Goal: Task Accomplishment & Management: Complete application form

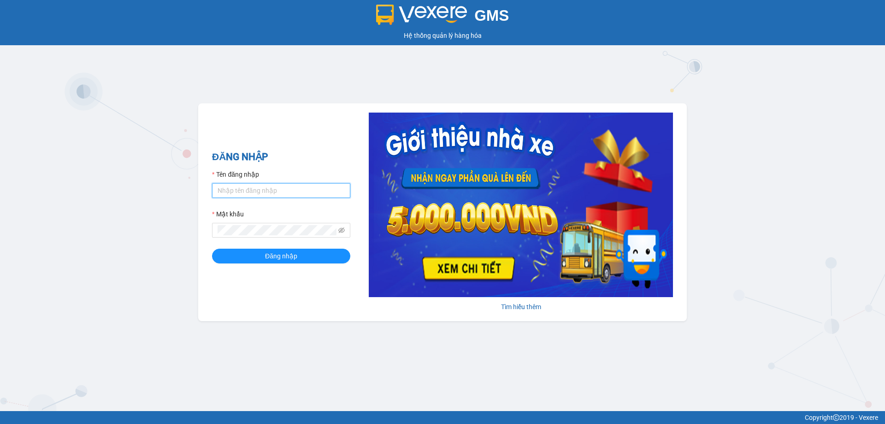
click at [295, 187] on input "Tên đăng nhập" at bounding box center [281, 190] width 138 height 15
type input "phandinhhuy.apq"
click at [212, 248] on button "Đăng nhập" at bounding box center [281, 255] width 138 height 15
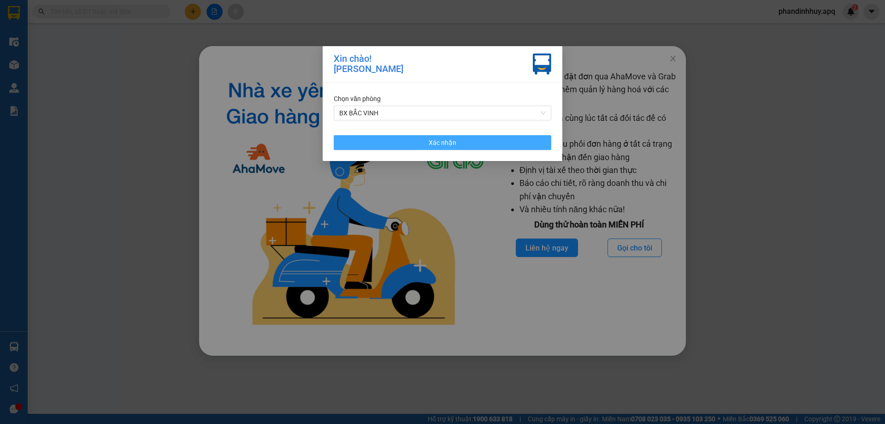
click at [443, 140] on span "Xác nhận" at bounding box center [443, 142] width 28 height 10
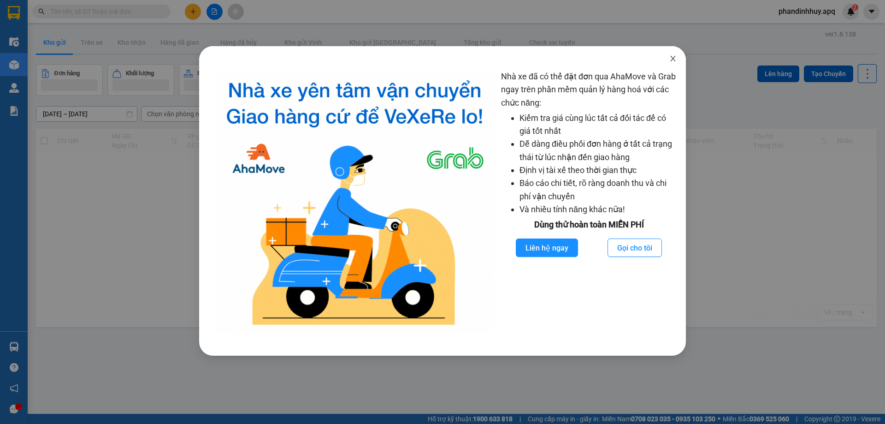
click at [674, 58] on icon "close" at bounding box center [672, 59] width 5 height 6
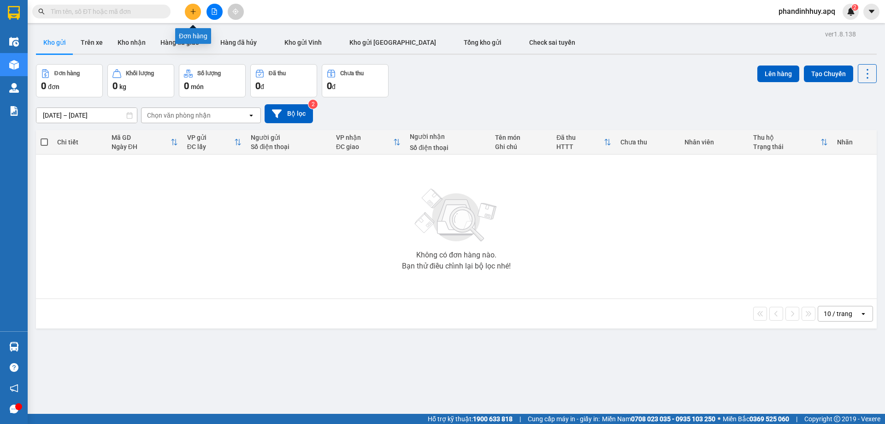
click at [193, 9] on icon "plus" at bounding box center [193, 11] width 6 height 6
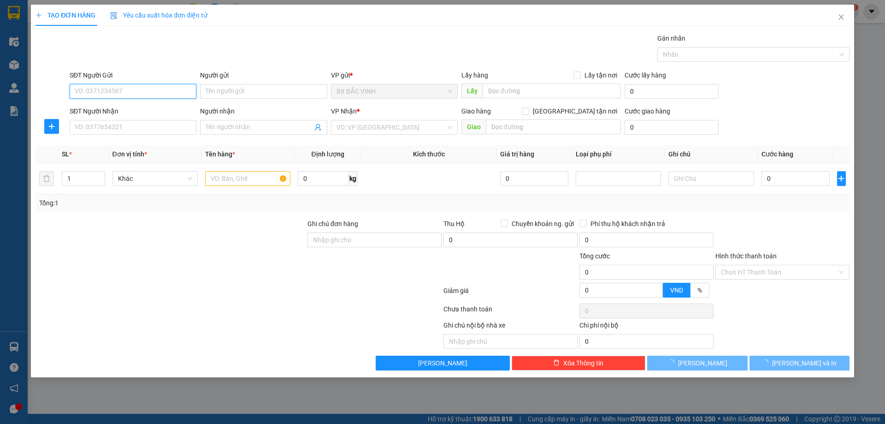
click at [117, 89] on input "SĐT Người Gửi" at bounding box center [133, 91] width 127 height 15
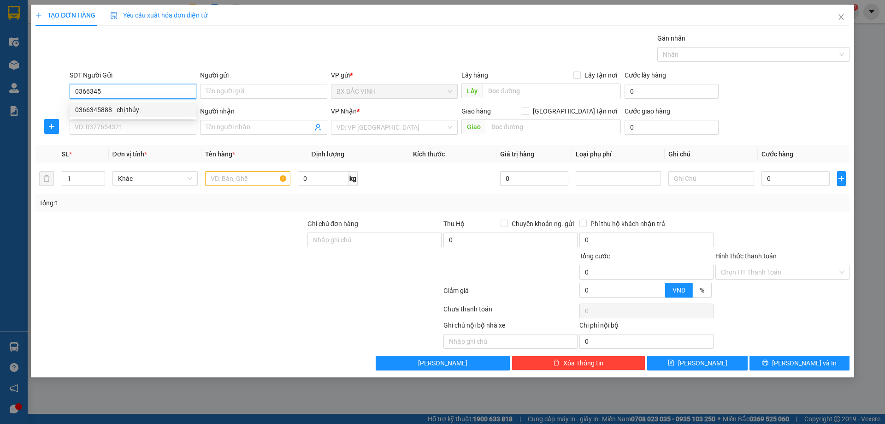
click at [124, 109] on div "0366345888 - chị thủy" at bounding box center [133, 110] width 116 height 10
type input "0366345888"
type input "chị thủy"
type input "0366345888"
click at [321, 126] on icon "user-add" at bounding box center [317, 127] width 7 height 7
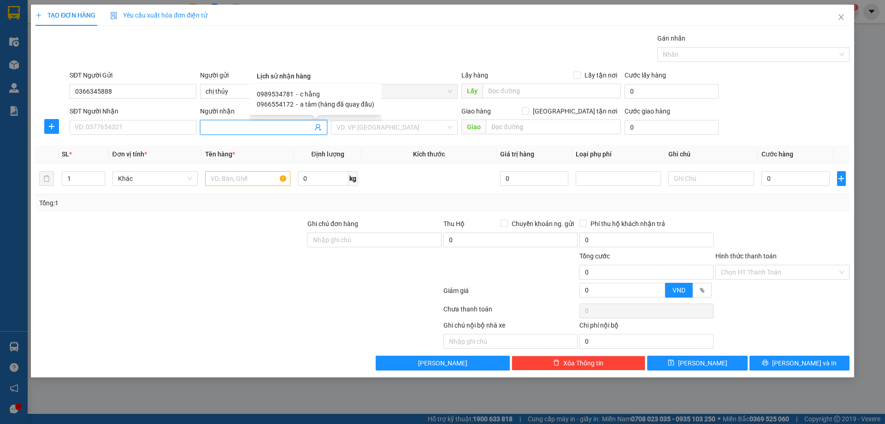
click at [310, 92] on span "c hằng" at bounding box center [310, 93] width 20 height 7
type input "0989534781"
type input "c hằng"
type input "vp"
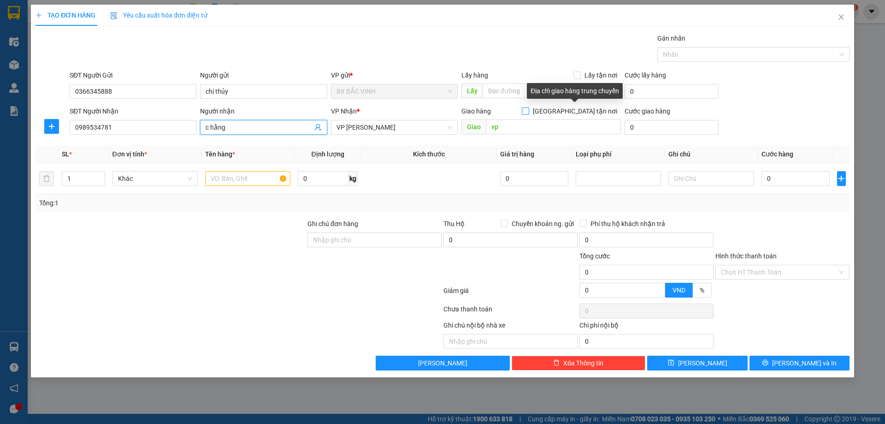
click at [528, 109] on input "Giao tận nơi" at bounding box center [525, 110] width 6 height 6
checkbox input "true"
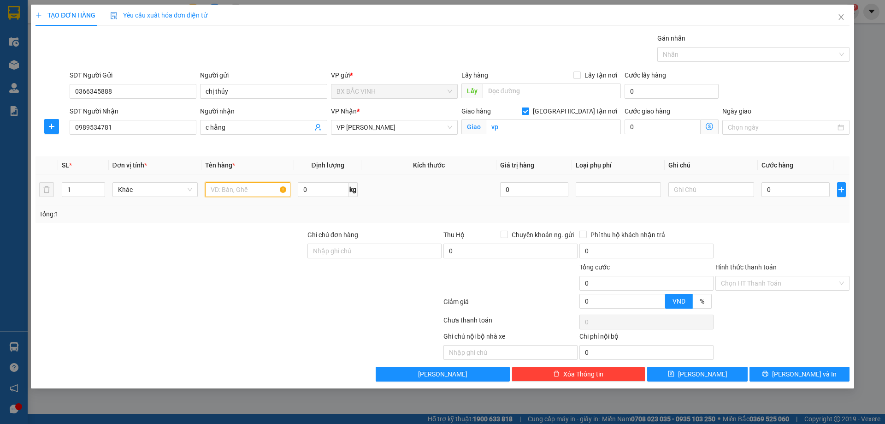
click at [236, 189] on input "text" at bounding box center [247, 189] width 85 height 15
type input "thực phẩm"
click at [819, 194] on input "0" at bounding box center [796, 189] width 69 height 15
type input "6"
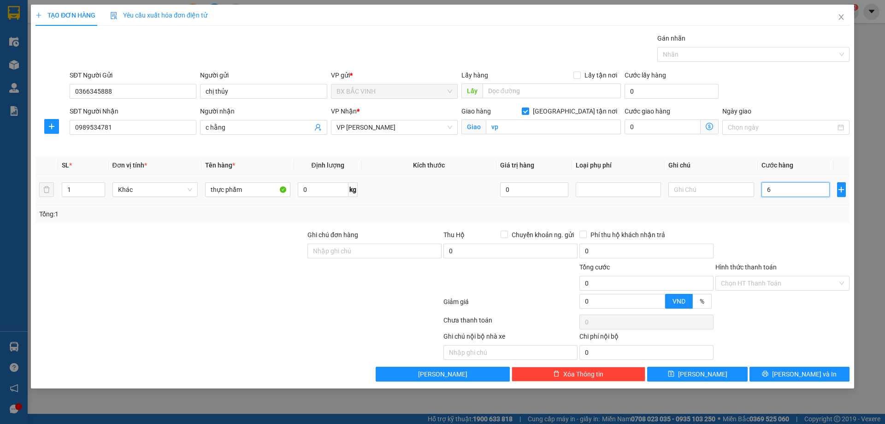
type input "6"
type input "65"
type input "650"
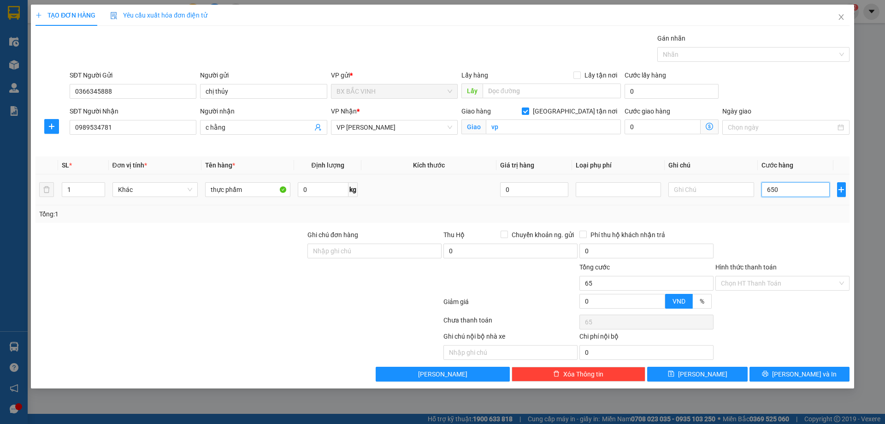
type input "650"
type input "6.500"
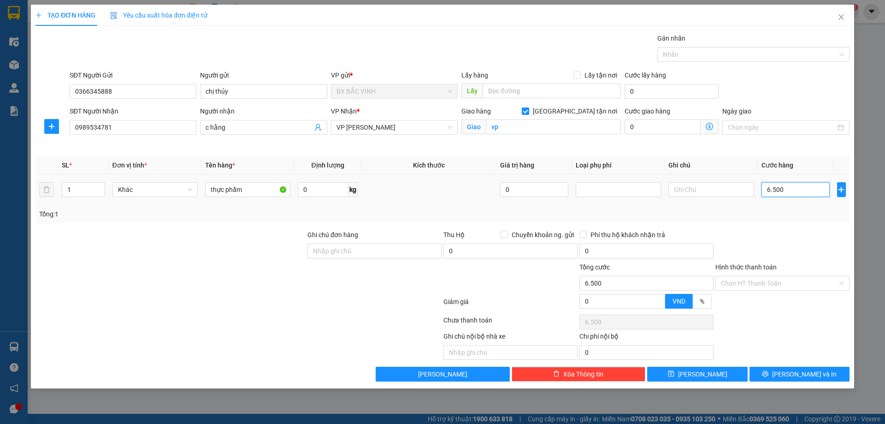
type input "65.000"
click at [803, 376] on span "Lưu và In" at bounding box center [804, 374] width 65 height 10
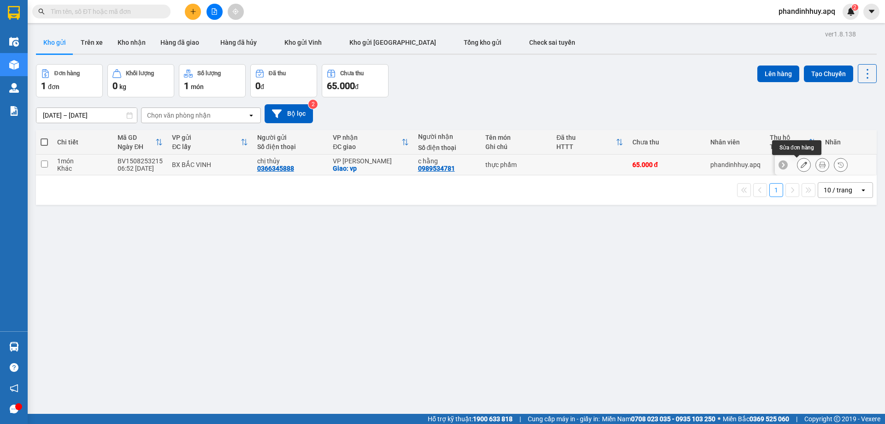
click at [801, 165] on icon at bounding box center [804, 164] width 6 height 6
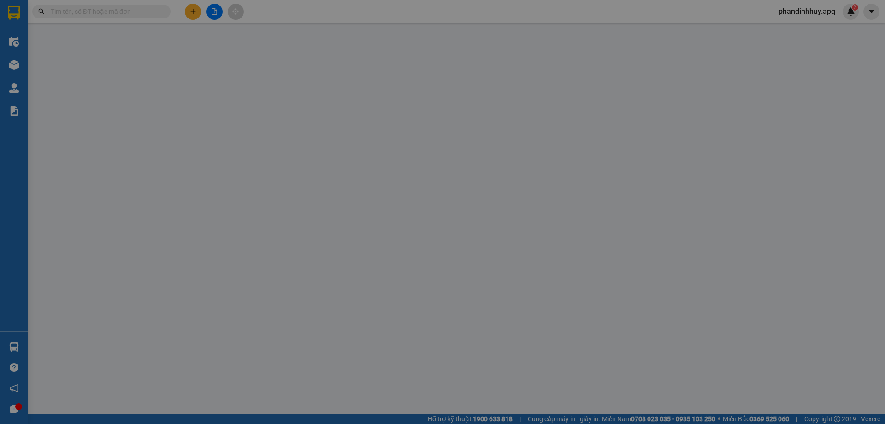
type input "0366345888"
type input "chị thủy"
type input "0989534781"
type input "c hằng"
checkbox input "true"
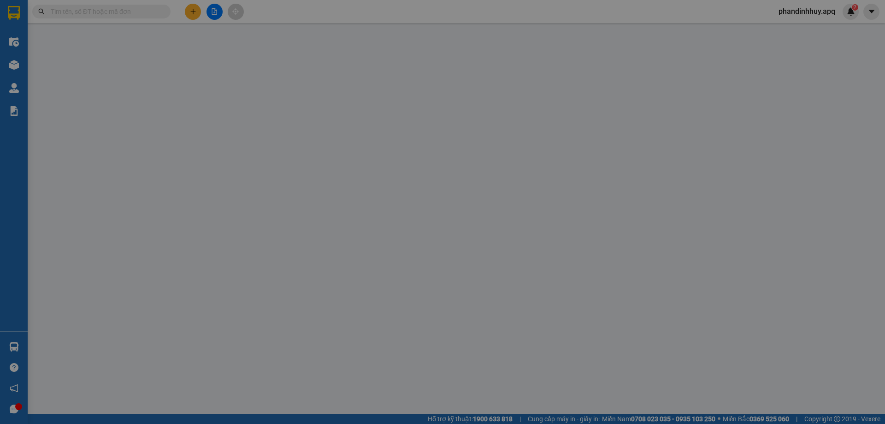
type input "vp"
type input "65.000"
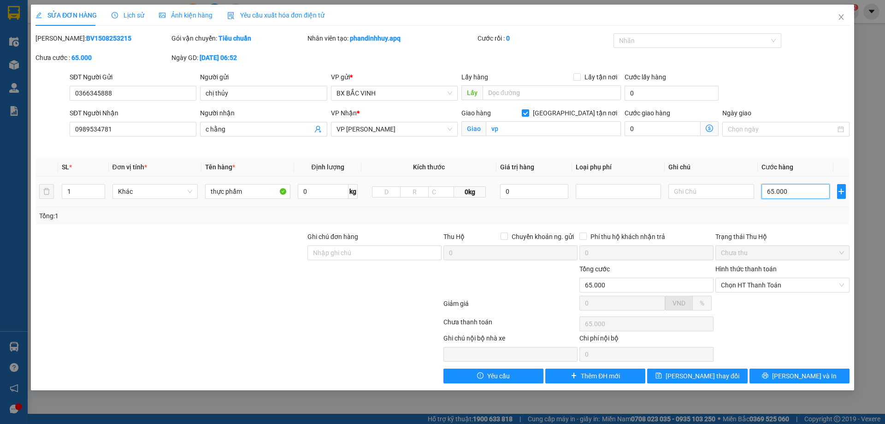
click at [795, 193] on input "65.000" at bounding box center [796, 191] width 69 height 15
type input "0"
type input "07"
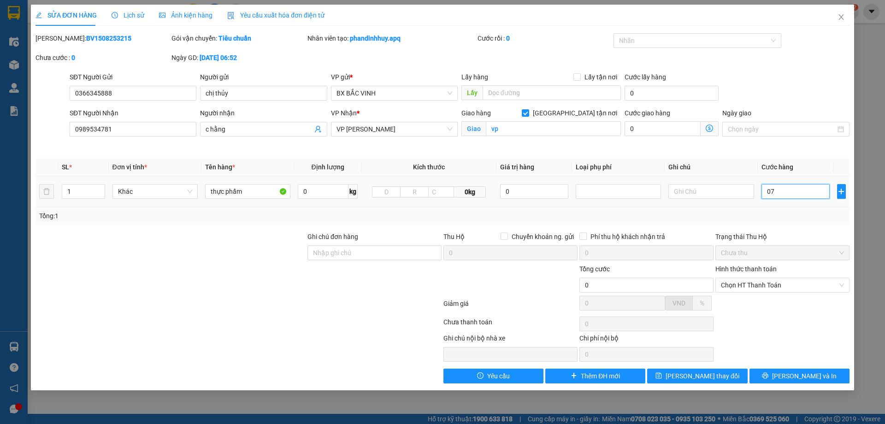
type input "7"
type input "070"
type input "70"
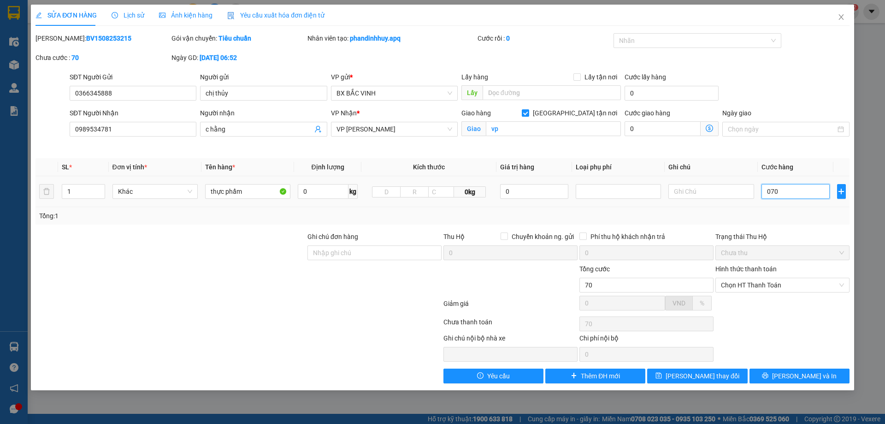
type input "0.700"
type input "700"
type input "07.000"
type input "7.000"
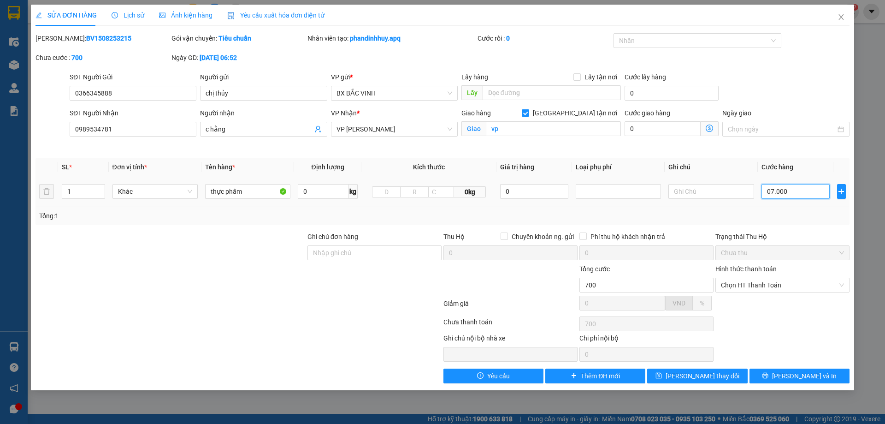
type input "7.000"
type input "070.000"
type input "70.000"
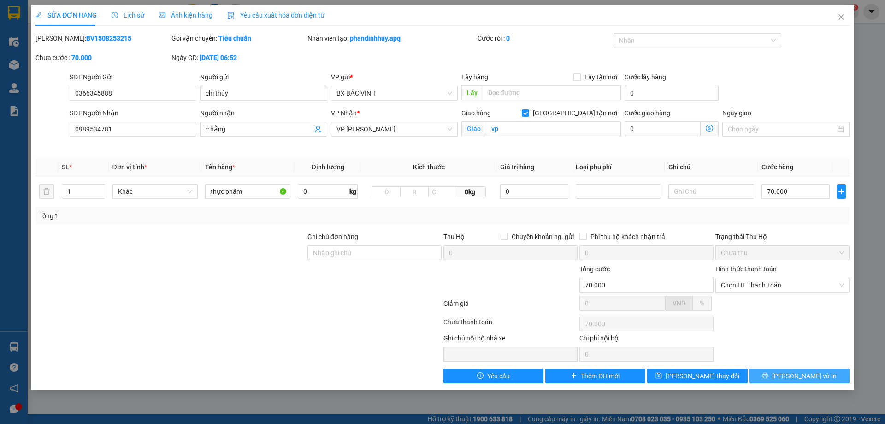
click at [795, 374] on span "Lưu và In" at bounding box center [804, 376] width 65 height 10
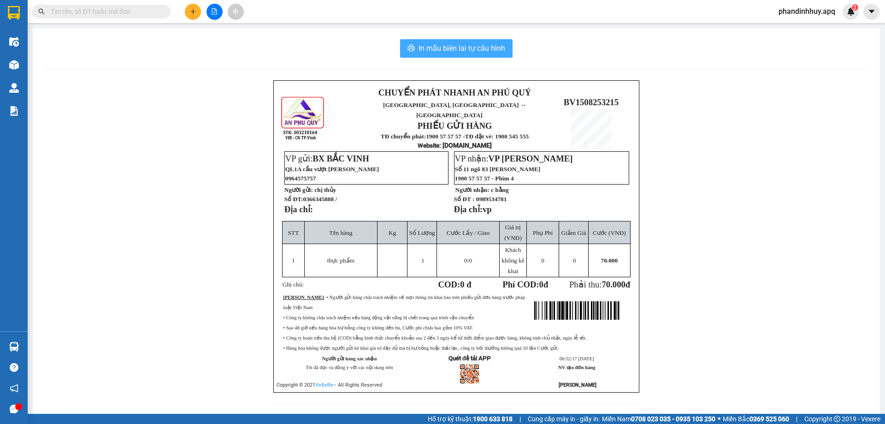
click at [464, 47] on span "In mẫu biên lai tự cấu hình" at bounding box center [462, 48] width 87 height 12
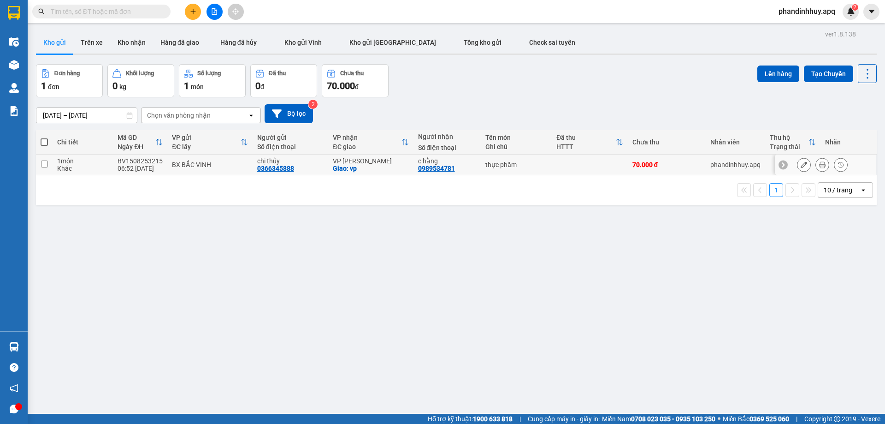
click at [95, 167] on div "Khác" at bounding box center [82, 168] width 51 height 7
checkbox input "true"
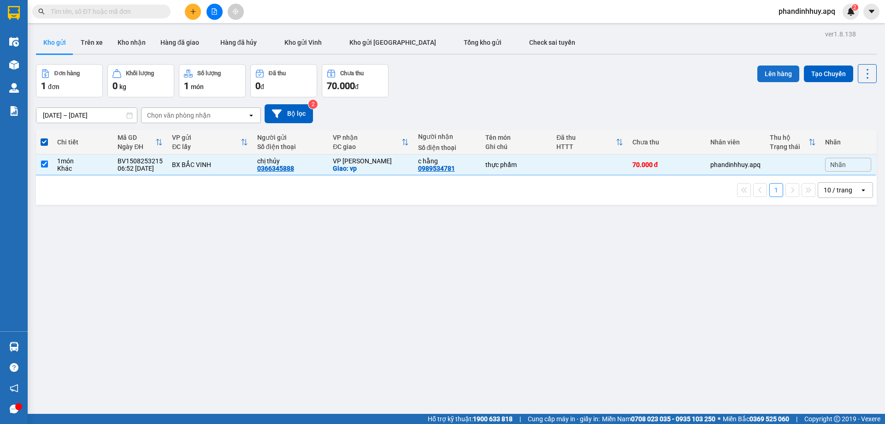
click at [777, 71] on button "Lên hàng" at bounding box center [778, 73] width 42 height 17
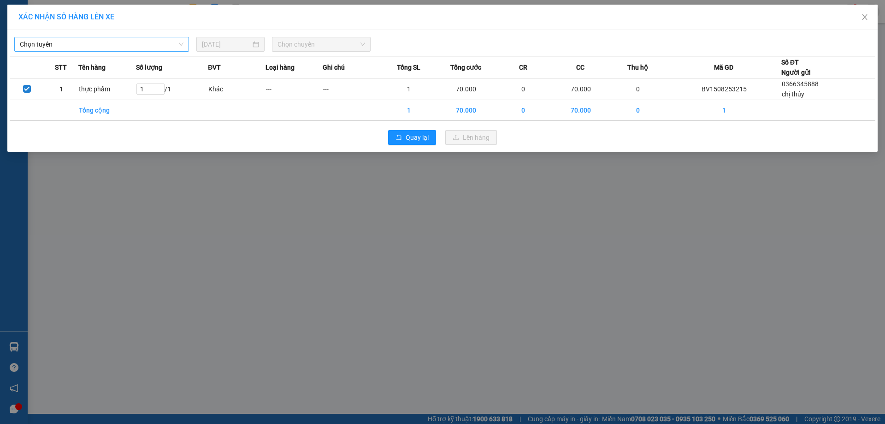
click at [102, 46] on span "Chọn tuyến" at bounding box center [102, 44] width 164 height 14
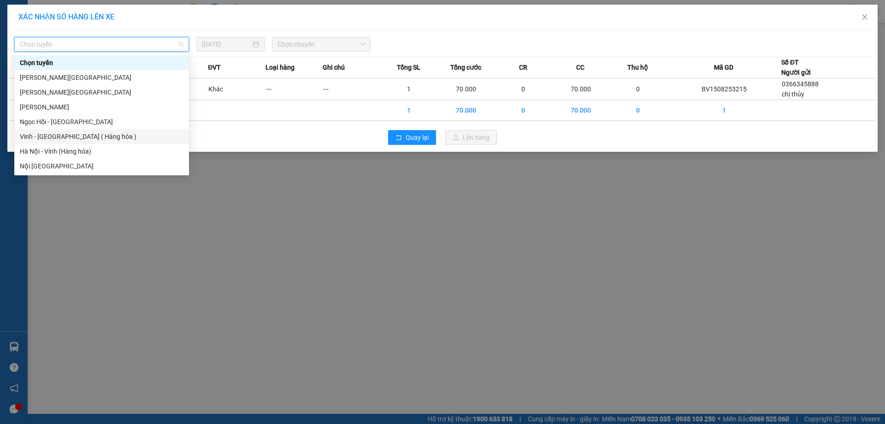
click at [57, 136] on div "Vinh - Hà Nội ( Hàng hóa )" at bounding box center [102, 136] width 164 height 10
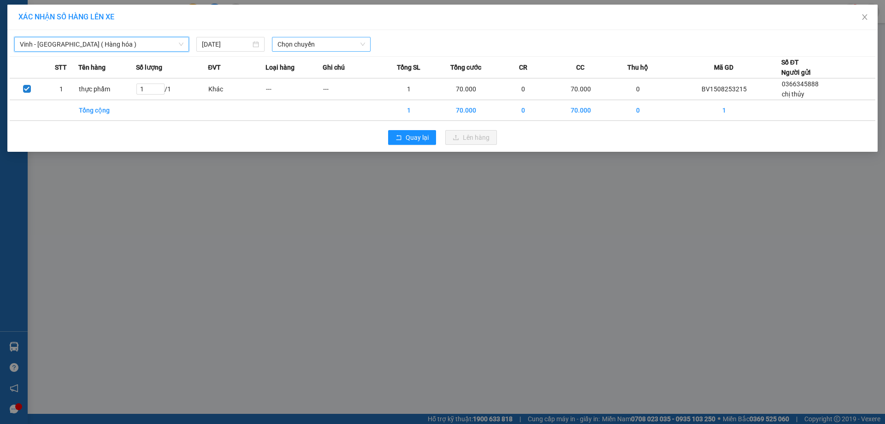
click at [364, 42] on span "Chọn chuyến" at bounding box center [322, 44] width 88 height 14
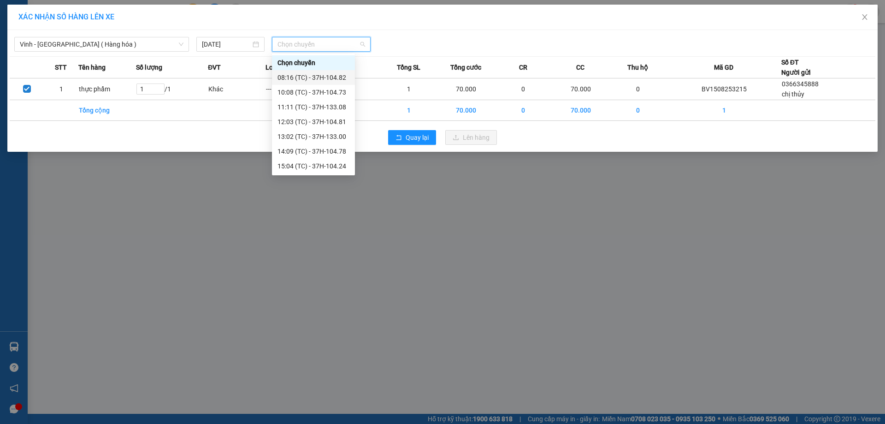
click at [327, 77] on div "08:16 (TC) - 37H-104.82" at bounding box center [314, 77] width 72 height 10
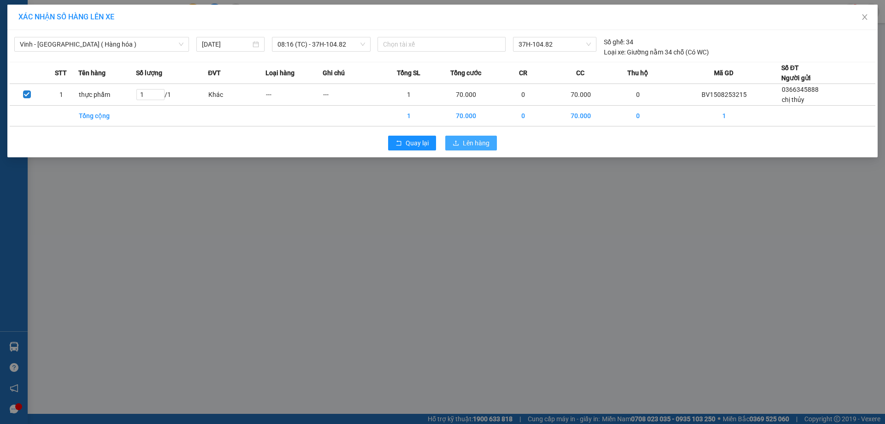
click at [467, 141] on span "Lên hàng" at bounding box center [476, 143] width 27 height 10
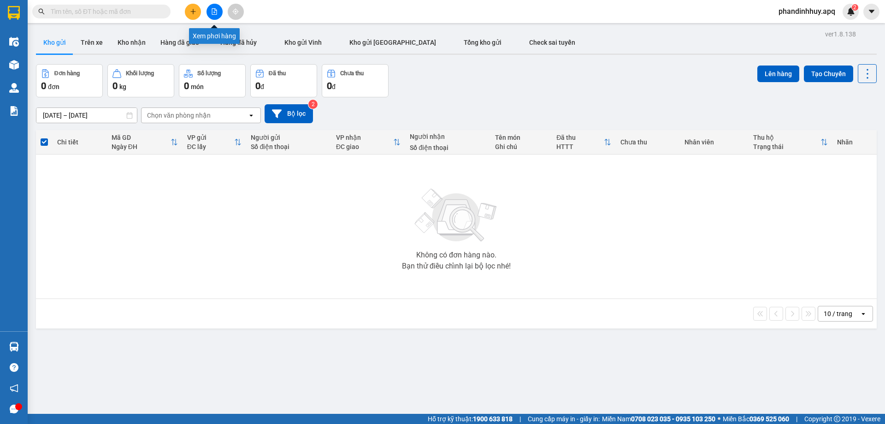
click at [213, 15] on button at bounding box center [215, 12] width 16 height 16
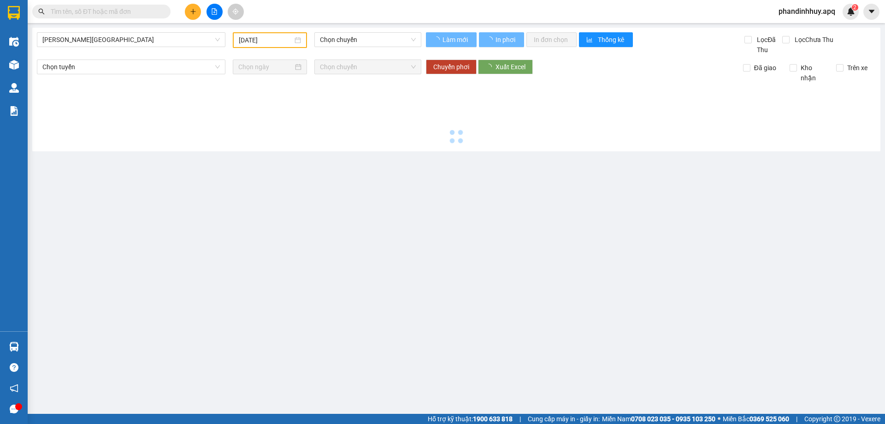
type input "15/08/2025"
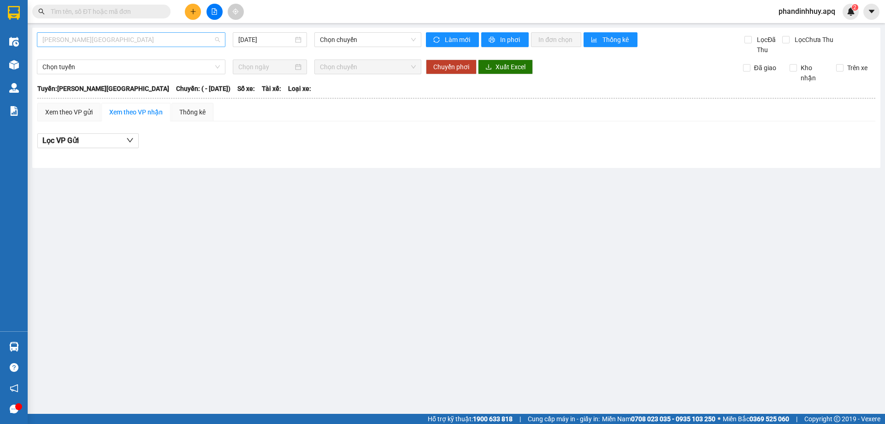
click at [169, 39] on span "Gia Lâm - Mỹ Đình" at bounding box center [130, 40] width 177 height 14
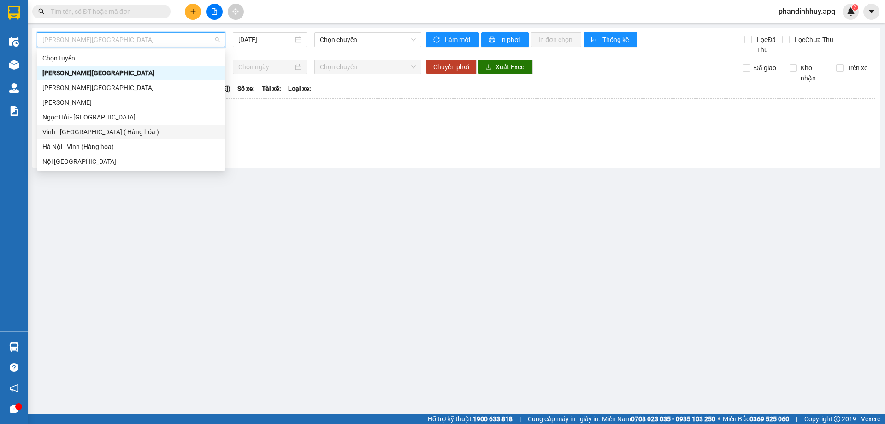
click at [115, 134] on div "Vinh - Hà Nội ( Hàng hóa )" at bounding box center [130, 132] width 177 height 10
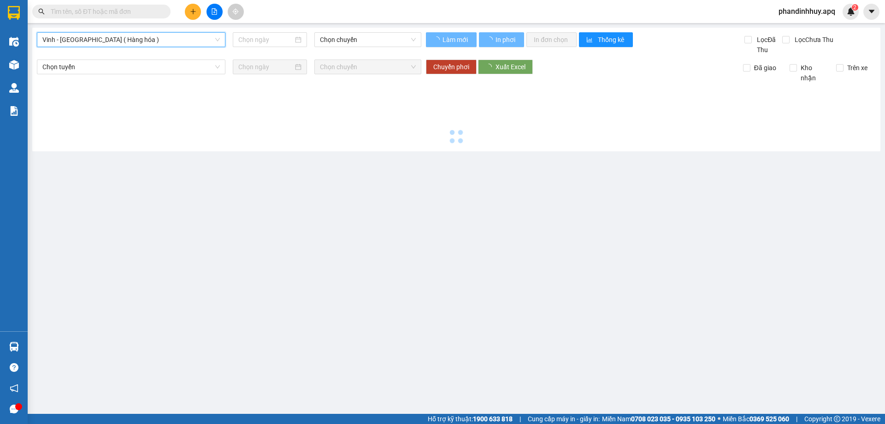
type input "15/08/2025"
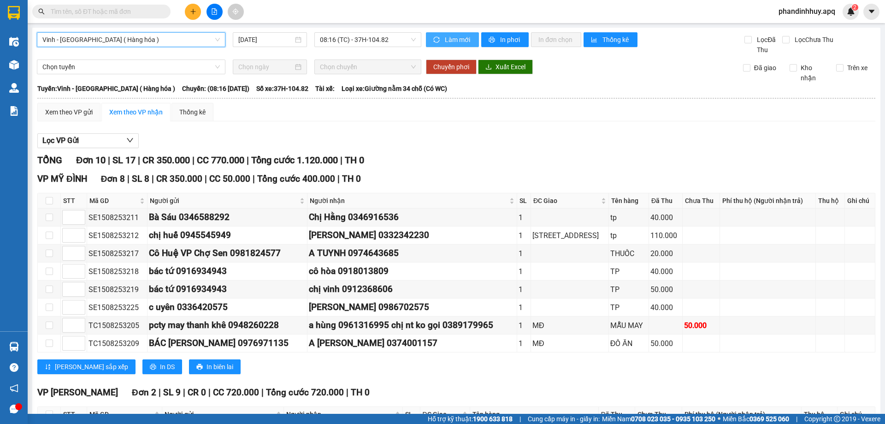
click at [455, 35] on span "Làm mới" at bounding box center [458, 40] width 27 height 10
click at [500, 35] on span "In phơi" at bounding box center [510, 40] width 21 height 10
click at [133, 14] on input "text" at bounding box center [105, 11] width 109 height 10
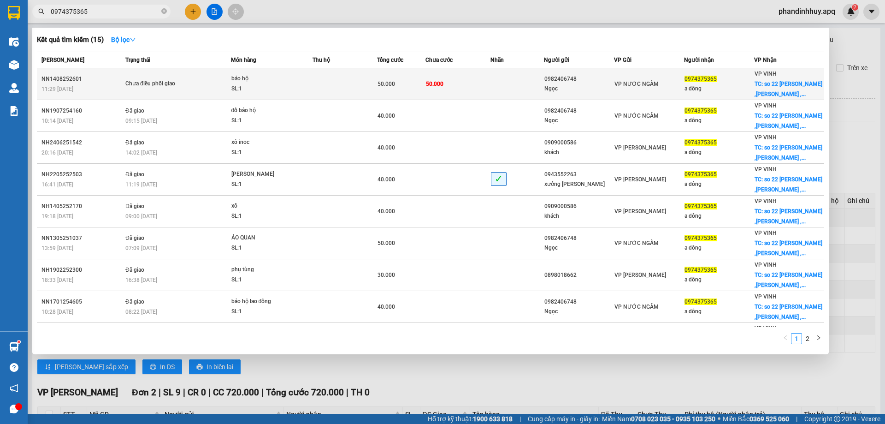
type input "0974375365"
click at [271, 90] on div "SL: 1" at bounding box center [265, 89] width 69 height 10
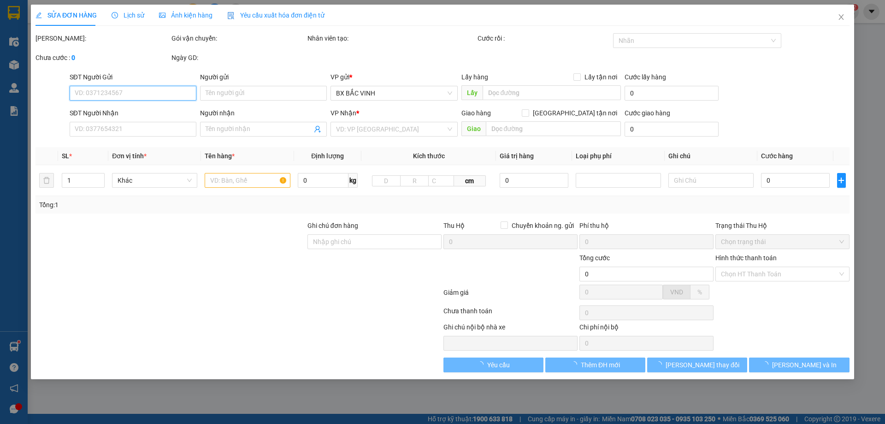
type input "0982406748"
type input "Ngọc"
type input "0974375365"
type input "a dông"
checkbox input "true"
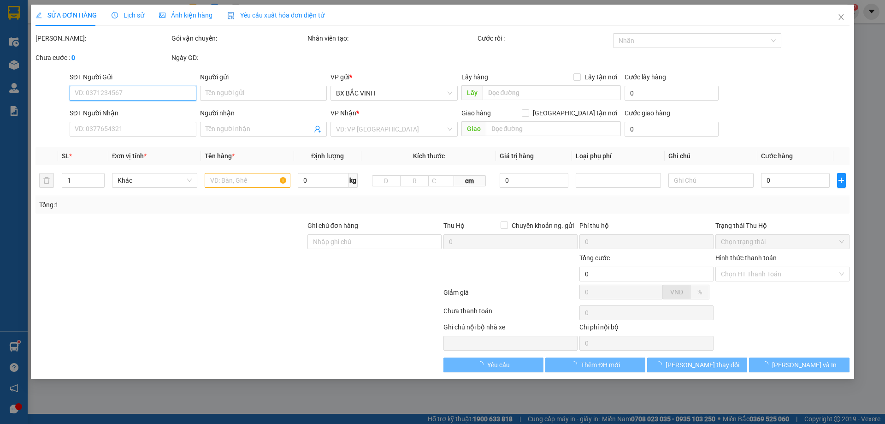
type input "so 22 bùi hiển ,nam lien , nghi liên, (k giao địa chỉ này chỉ nhận bến xe mới)"
type input "50.000"
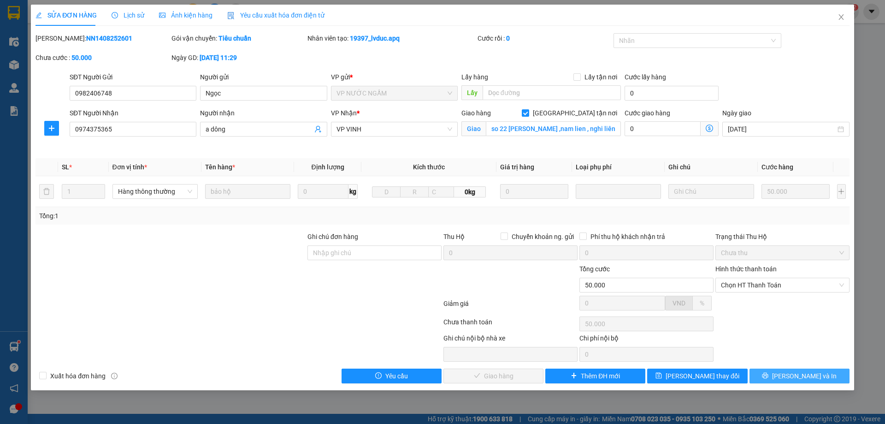
click at [786, 371] on button "Lưu và In" at bounding box center [800, 375] width 100 height 15
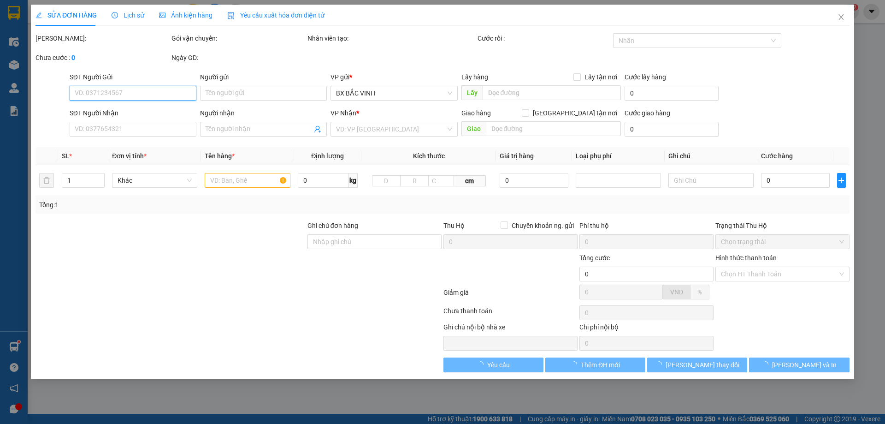
type input "0982406748"
type input "Ngọc"
type input "0974375365"
type input "a dông"
checkbox input "true"
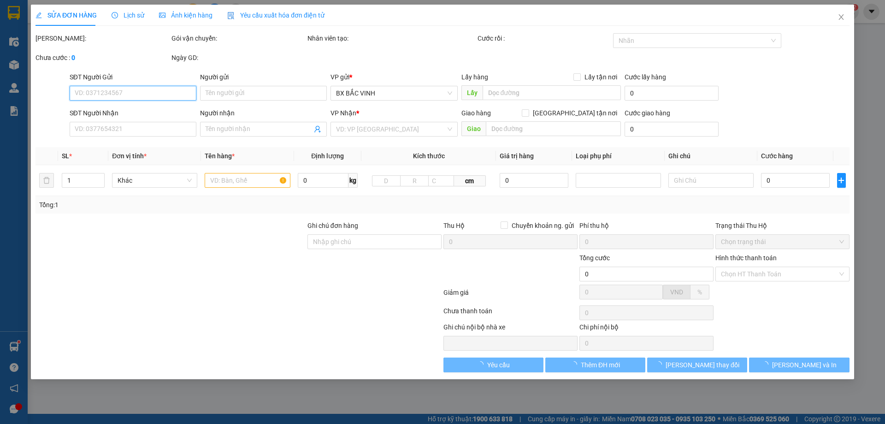
type input "so 22 bùi hiển ,nam lien , nghi liên, (k giao địa chỉ này chỉ nhận bến xe mới)"
type input "50.000"
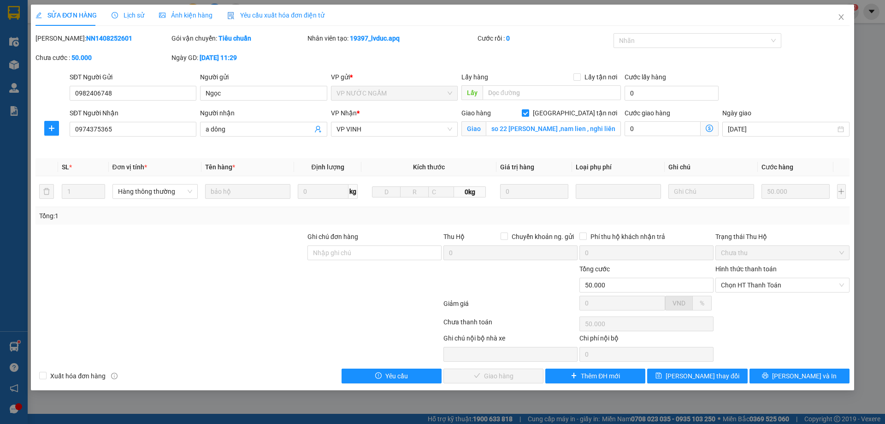
click at [128, 15] on span "Lịch sử" at bounding box center [128, 15] width 33 height 7
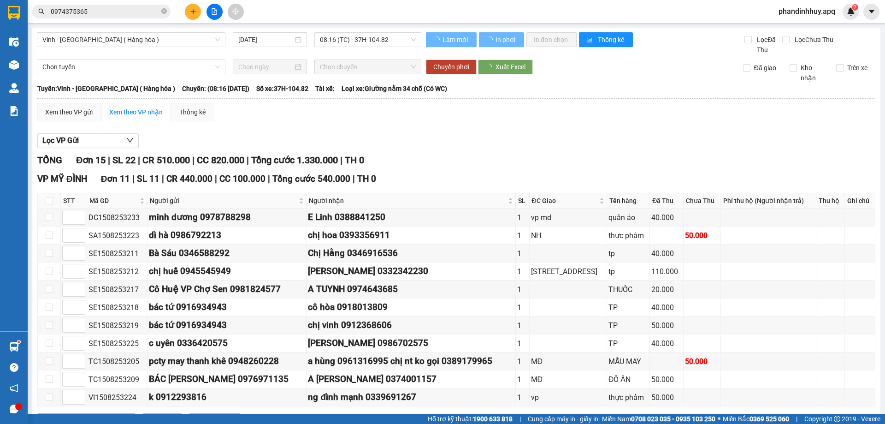
click at [132, 7] on input "0974375365" at bounding box center [105, 11] width 109 height 10
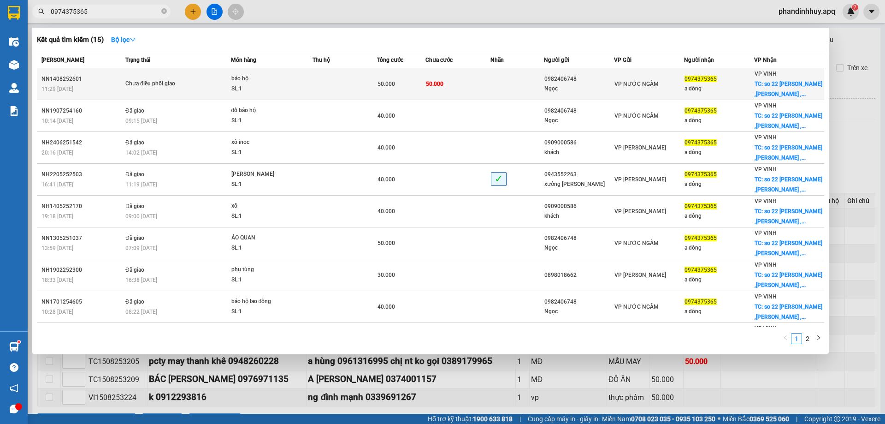
click at [449, 91] on td "50.000" at bounding box center [457, 84] width 65 height 32
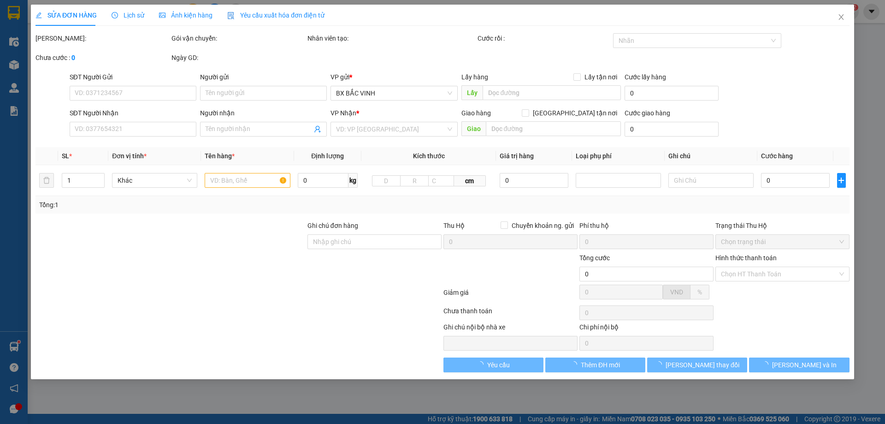
type input "0982406748"
type input "Ngọc"
type input "0974375365"
type input "a dông"
checkbox input "true"
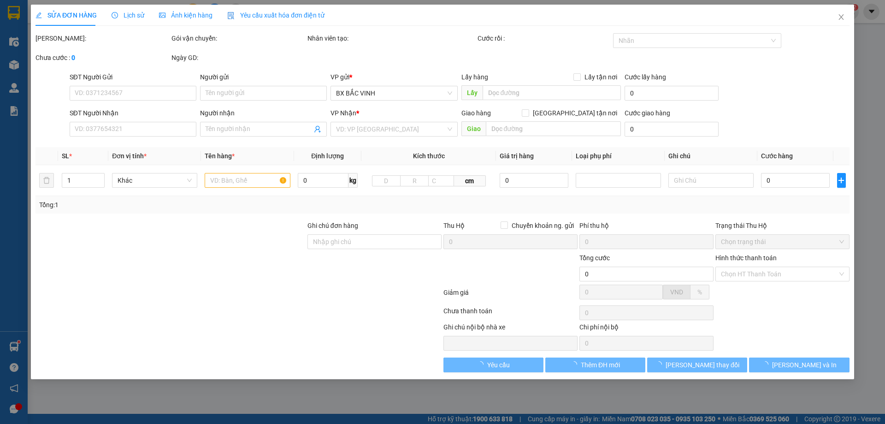
type input "so 22 bùi hiển ,nam lien , nghi liên, (k giao địa chỉ này chỉ nhận bến xe mới)"
type input "50.000"
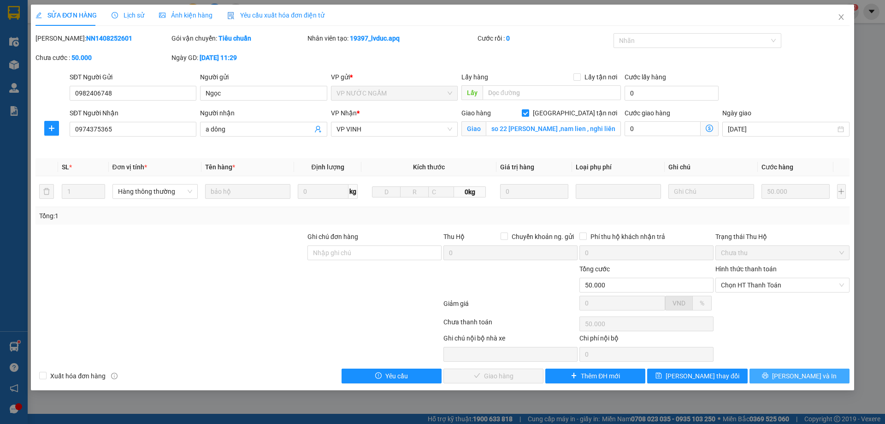
click at [815, 375] on span "Lưu và In" at bounding box center [804, 376] width 65 height 10
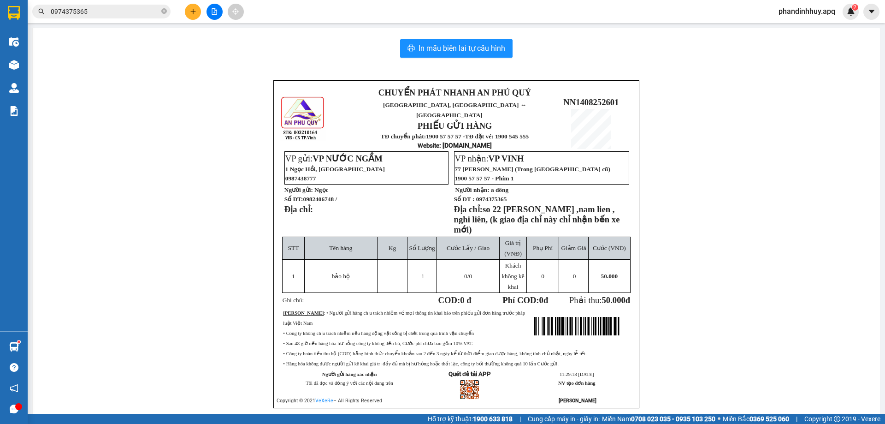
click at [187, 13] on button at bounding box center [193, 12] width 16 height 16
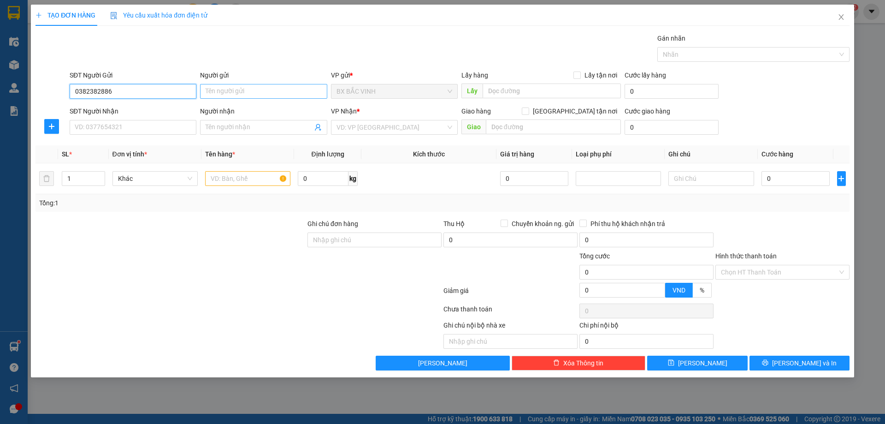
type input "0382382886"
click at [230, 96] on input "Người gửi" at bounding box center [263, 91] width 127 height 15
click at [152, 124] on input "SĐT Người Nhận" at bounding box center [133, 127] width 127 height 15
type input "039577666"
click at [230, 129] on input "Người nhận" at bounding box center [259, 127] width 106 height 10
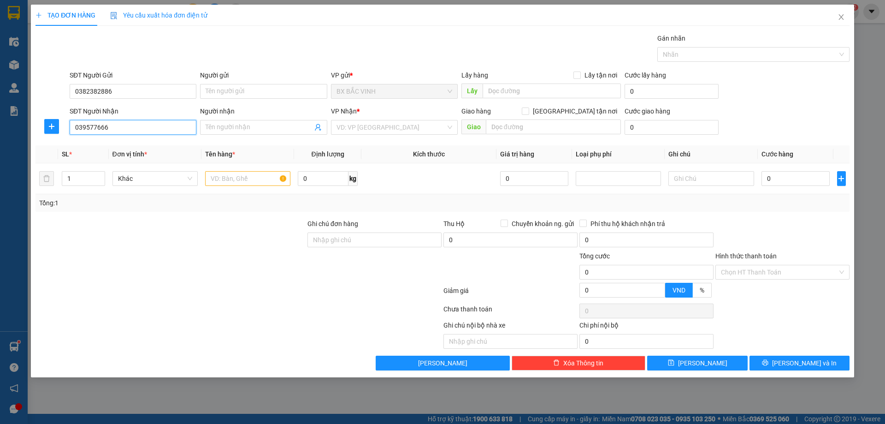
click at [95, 130] on input "039577666" at bounding box center [133, 127] width 127 height 15
click at [248, 130] on input "Người nhận" at bounding box center [259, 127] width 106 height 10
type input "a"
type input "â"
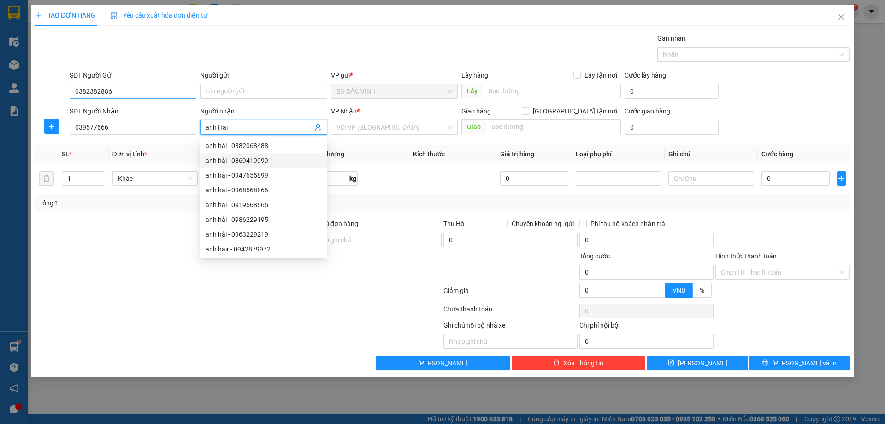
type input "anh Hai"
drag, startPoint x: 129, startPoint y: 91, endPoint x: 76, endPoint y: 95, distance: 52.7
click at [78, 95] on input "0382382886" at bounding box center [133, 91] width 127 height 15
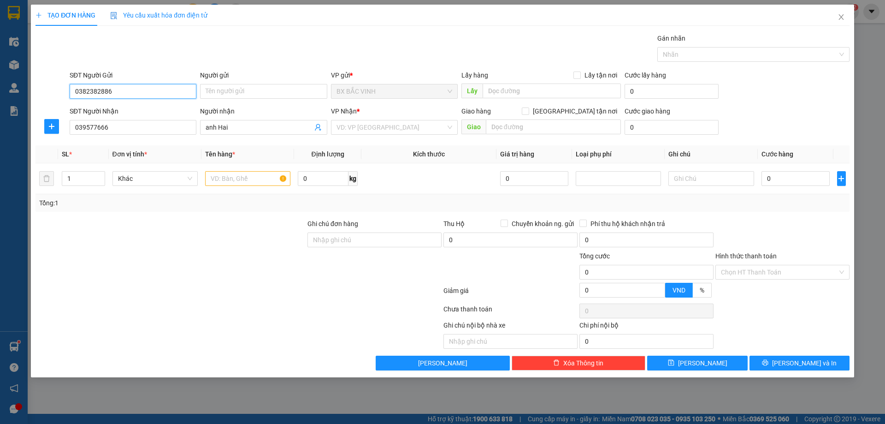
click at [72, 96] on input "0382382886" at bounding box center [133, 91] width 127 height 15
type input "6"
type input "0328895185"
click at [91, 105] on div "0328895185 - anh ngọc" at bounding box center [133, 110] width 116 height 10
type input "anh ngọc"
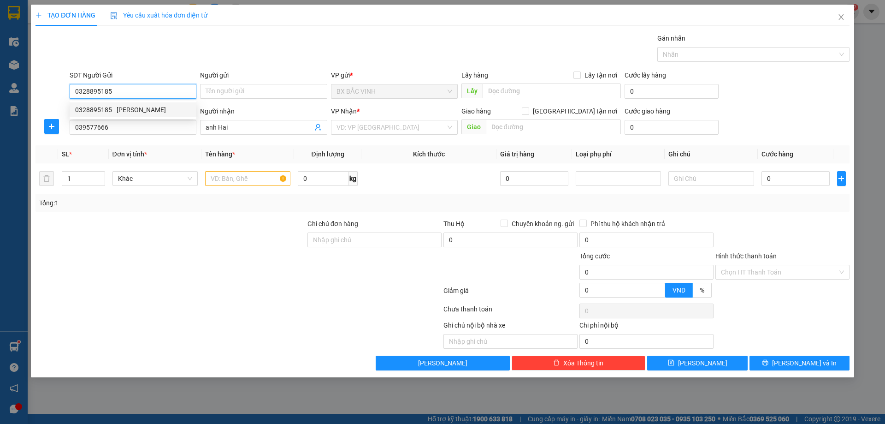
checkbox input "true"
type input "nhận bến xe mới"
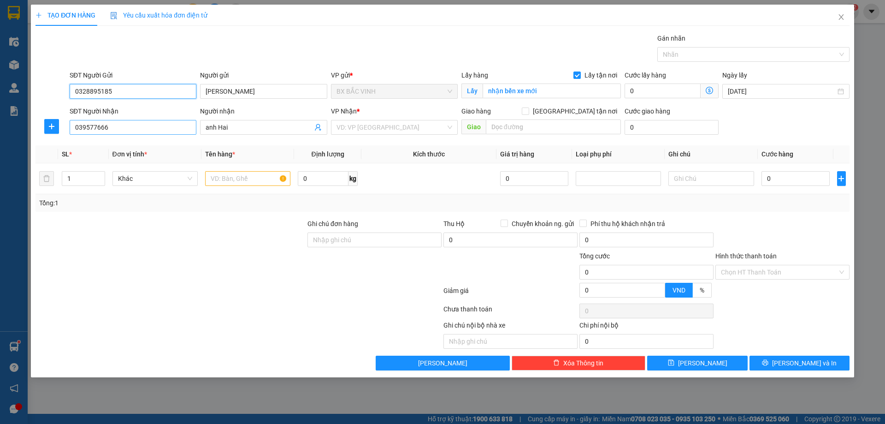
type input "0328895185"
click at [111, 125] on input "039577666" at bounding box center [133, 127] width 127 height 15
click at [95, 125] on input "039577666" at bounding box center [133, 127] width 127 height 15
type input "0395779666"
click at [114, 143] on div "0395779666 - a hải" at bounding box center [133, 146] width 116 height 10
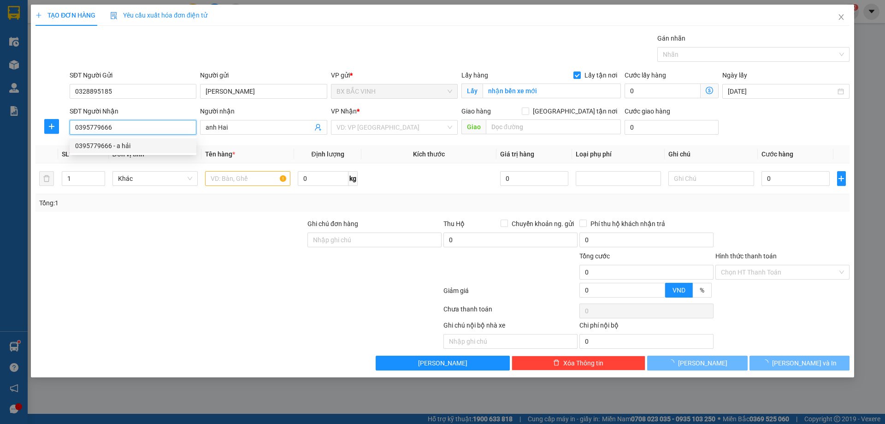
type input "a hải"
checkbox input "true"
type input "số nhà 66, phố hàng bạc, quận hoàn kiếm, hà nội"
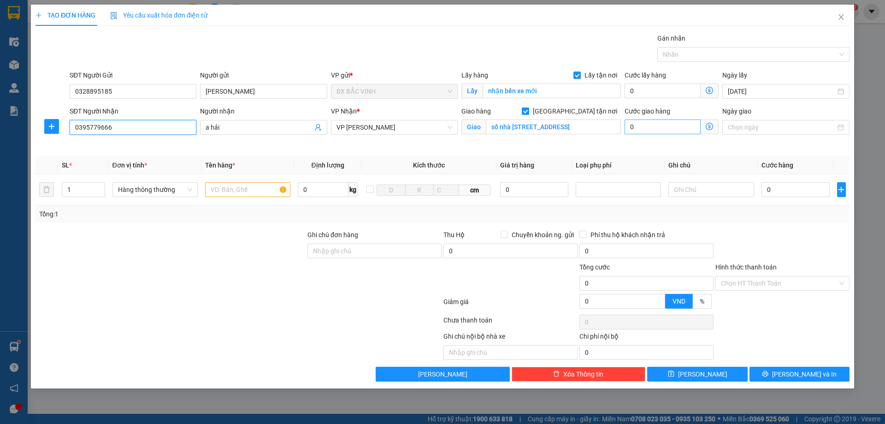
type input "0395779666"
click at [667, 125] on input "0" at bounding box center [663, 126] width 76 height 15
click at [698, 191] on input "text" at bounding box center [710, 189] width 85 height 15
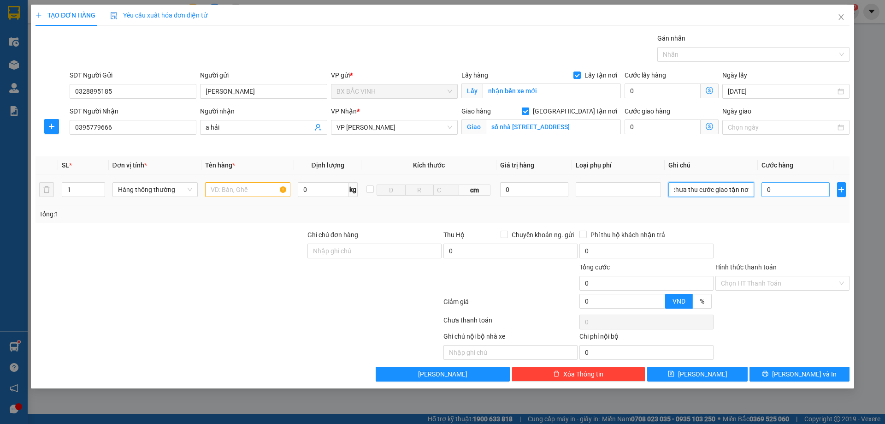
type input "chưa thu cước giao tận nơi"
click at [785, 184] on input "0" at bounding box center [796, 189] width 69 height 15
type input "4"
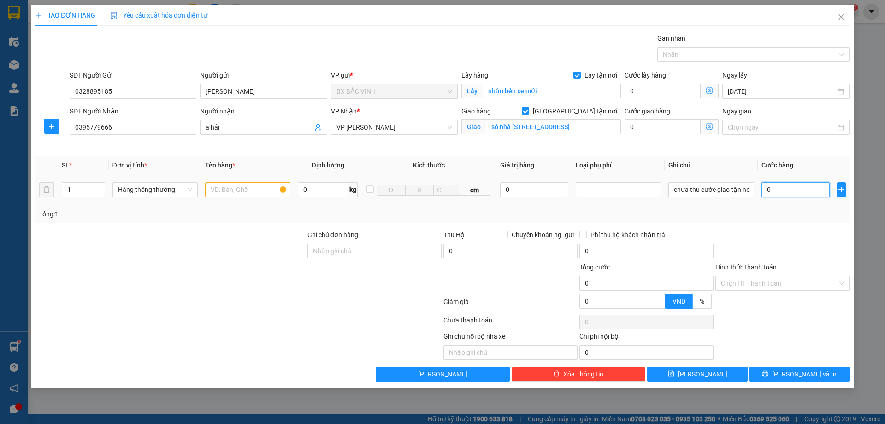
type input "4"
type input "40"
type input "400"
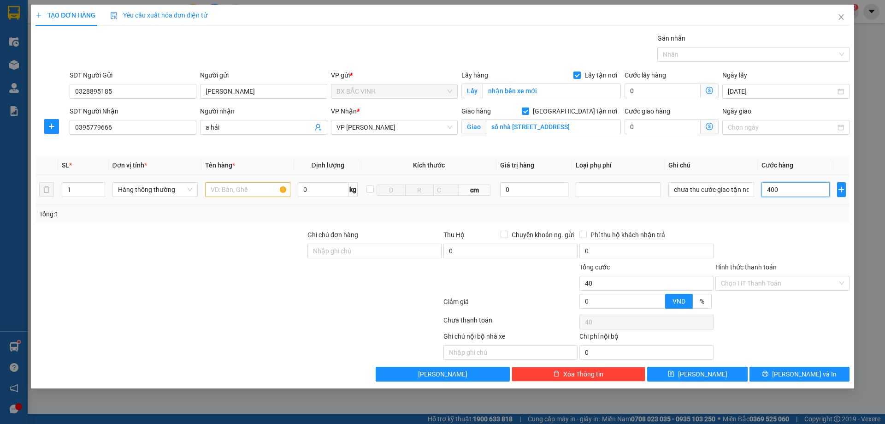
type input "400"
type input "4.000"
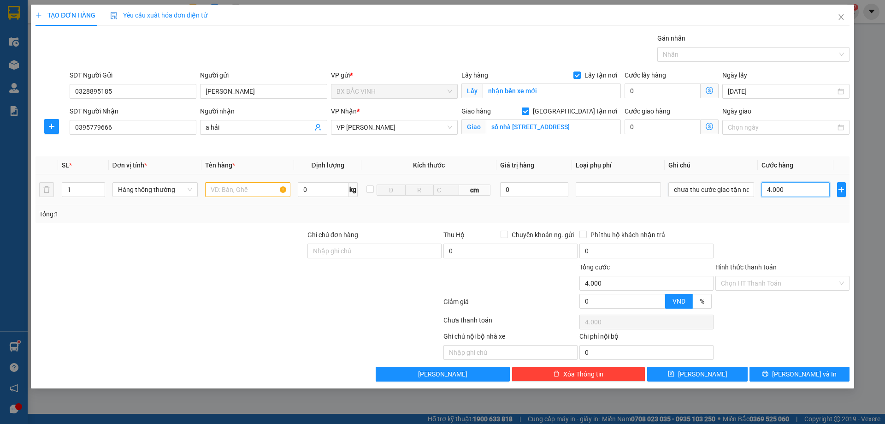
type input "40.000"
click at [230, 195] on input "text" at bounding box center [247, 189] width 85 height 15
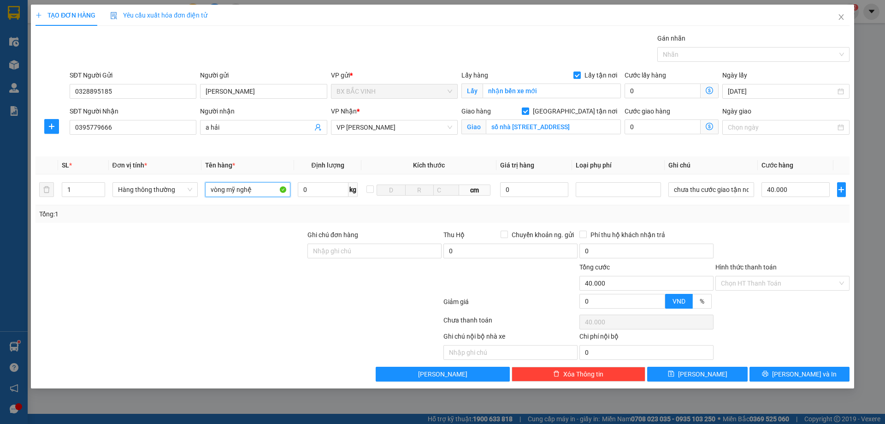
type input "vòng mỹ nghệ"
click at [236, 239] on div at bounding box center [171, 246] width 272 height 32
click at [368, 129] on span "VP GIA LÂM" at bounding box center [395, 127] width 116 height 14
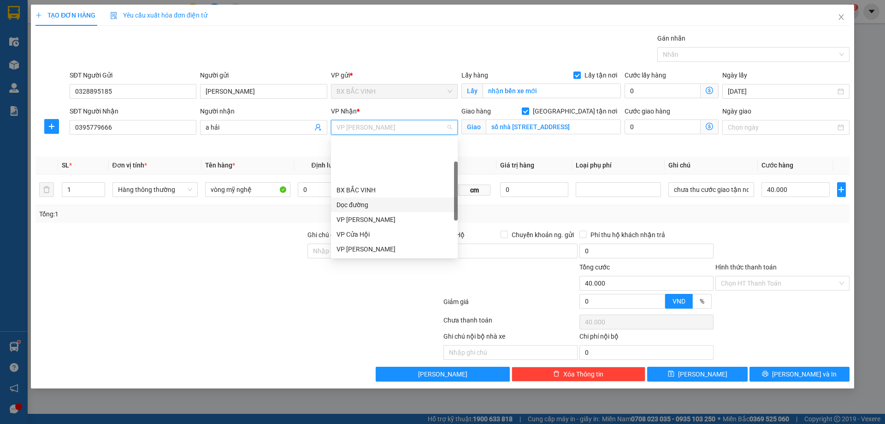
scroll to position [92, 0]
drag, startPoint x: 371, startPoint y: 201, endPoint x: 378, endPoint y: 200, distance: 7.1
click at [371, 201] on div "VP NGỌC HỒI" at bounding box center [395, 201] width 116 height 10
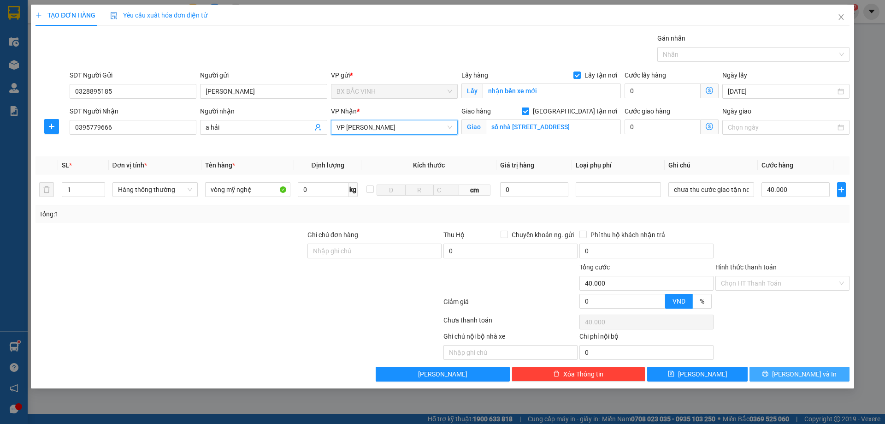
click at [791, 375] on button "Lưu và In" at bounding box center [800, 373] width 100 height 15
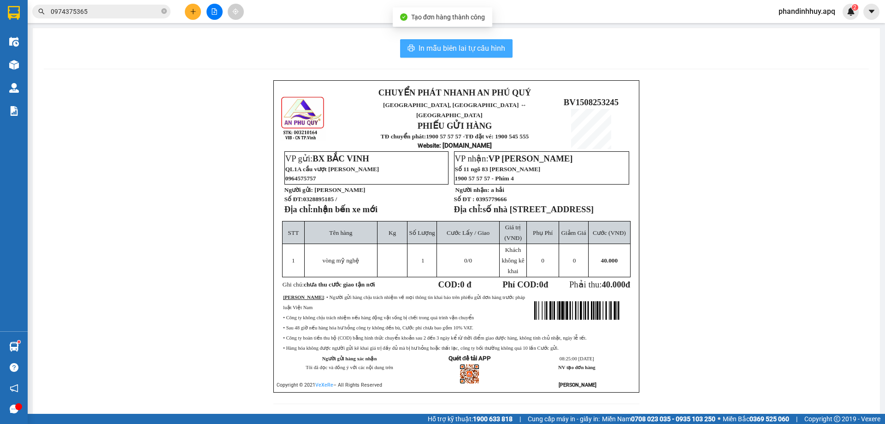
click at [477, 50] on span "In mẫu biên lai tự cấu hình" at bounding box center [462, 48] width 87 height 12
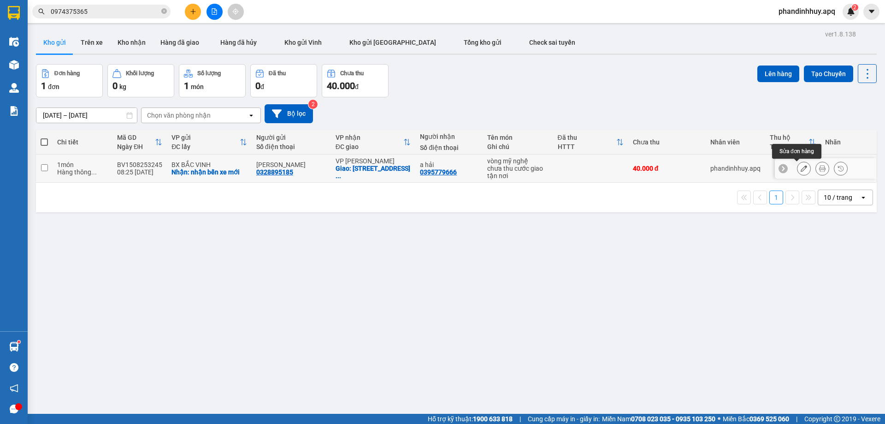
click at [801, 166] on icon at bounding box center [804, 168] width 6 height 6
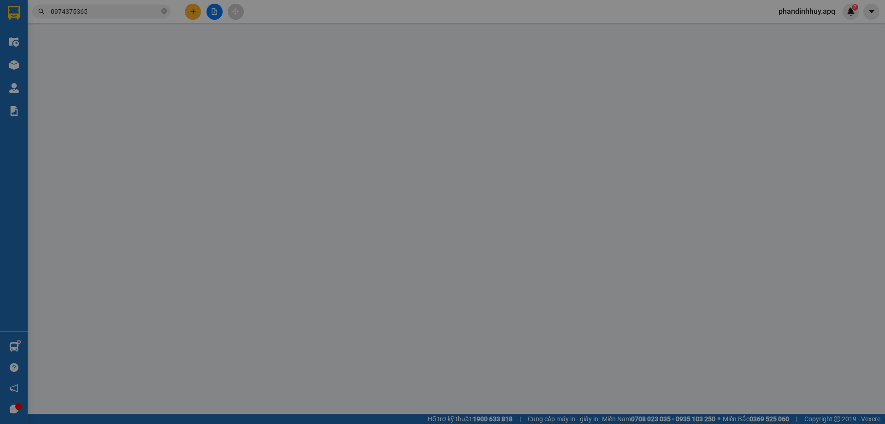
type input "0328895185"
type input "anh ngọc"
checkbox input "true"
type input "nhận bến xe mới"
type input "0395779666"
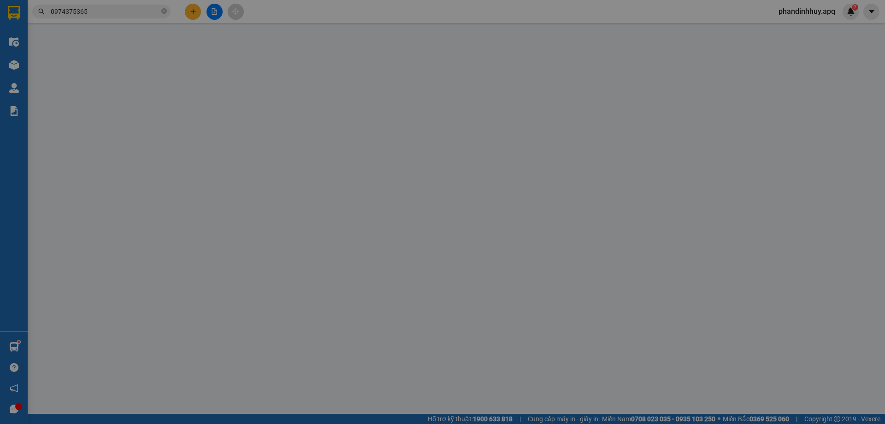
type input "a hải"
checkbox input "true"
type input "số nhà 66, phố hàng bạc, quận hoàn kiếm, hà nội"
type input "40.000"
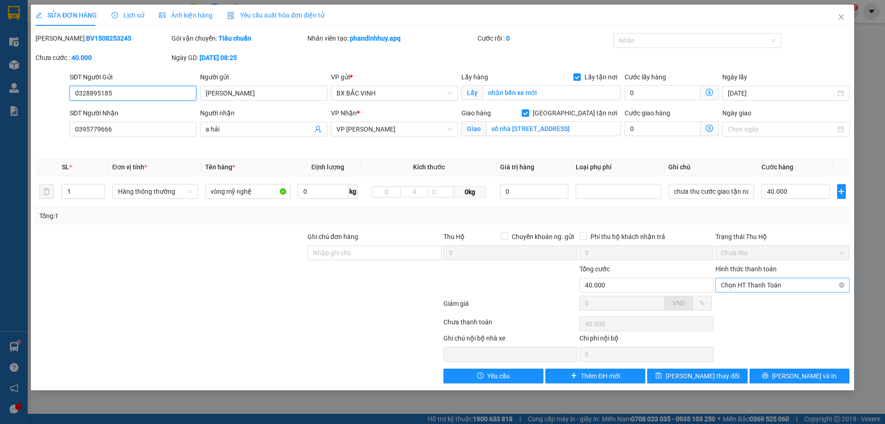
click at [759, 285] on span "Chọn HT Thanh Toán" at bounding box center [782, 285] width 123 height 14
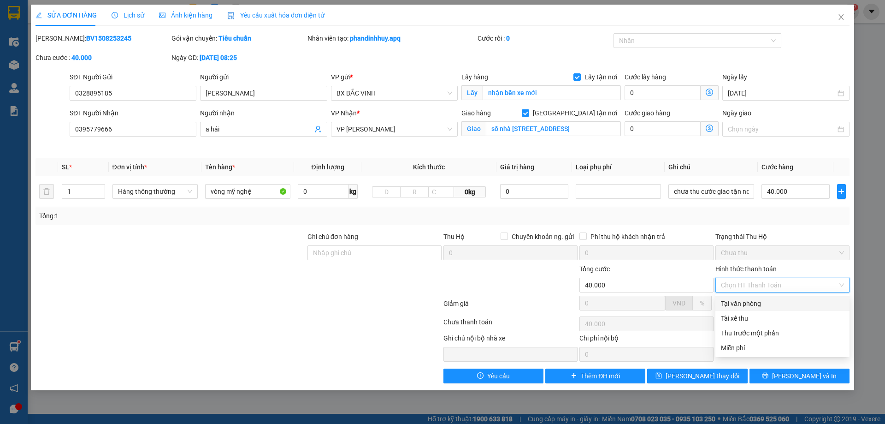
click at [741, 307] on div "Tại văn phòng" at bounding box center [782, 303] width 123 height 10
type input "0"
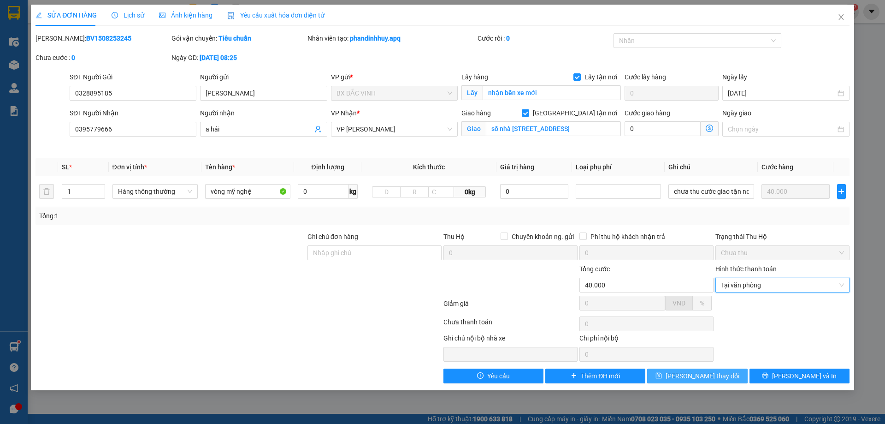
click at [692, 376] on span "Lưu thay đổi" at bounding box center [703, 376] width 74 height 10
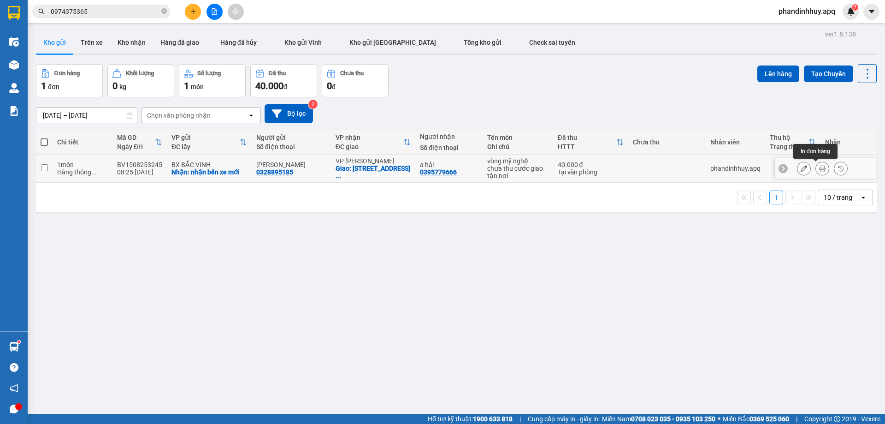
click at [820, 172] on button at bounding box center [822, 168] width 13 height 16
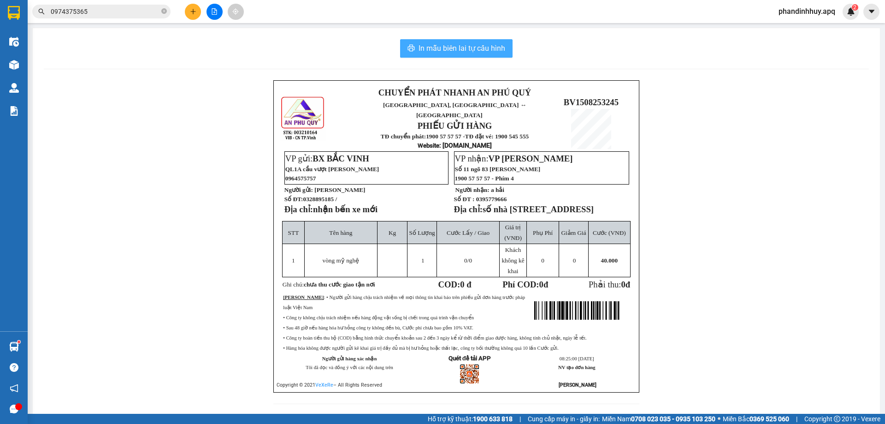
click at [442, 52] on span "In mẫu biên lai tự cấu hình" at bounding box center [462, 48] width 87 height 12
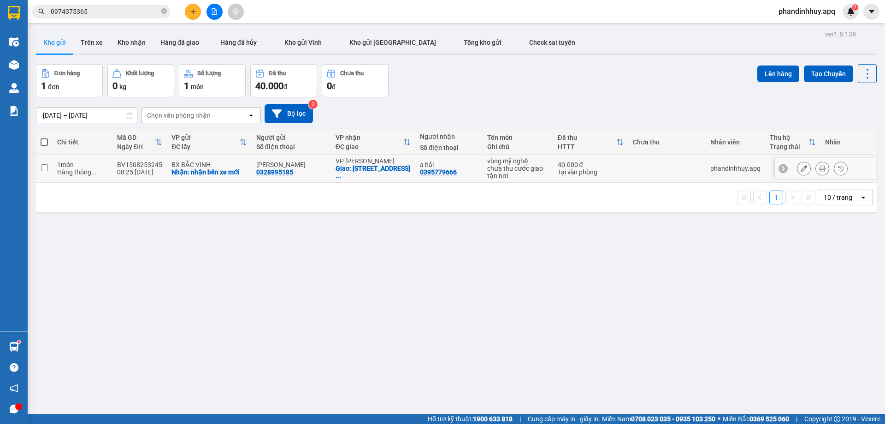
click at [46, 168] on input "checkbox" at bounding box center [44, 167] width 7 height 7
checkbox input "true"
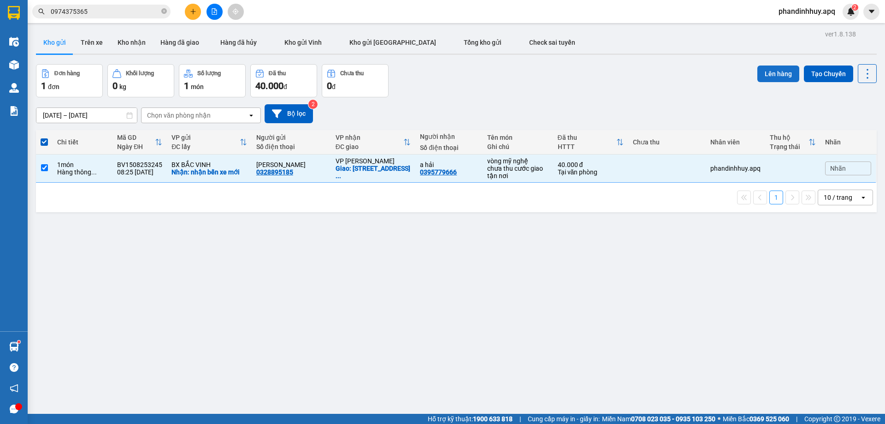
click at [762, 80] on button "Lên hàng" at bounding box center [778, 73] width 42 height 17
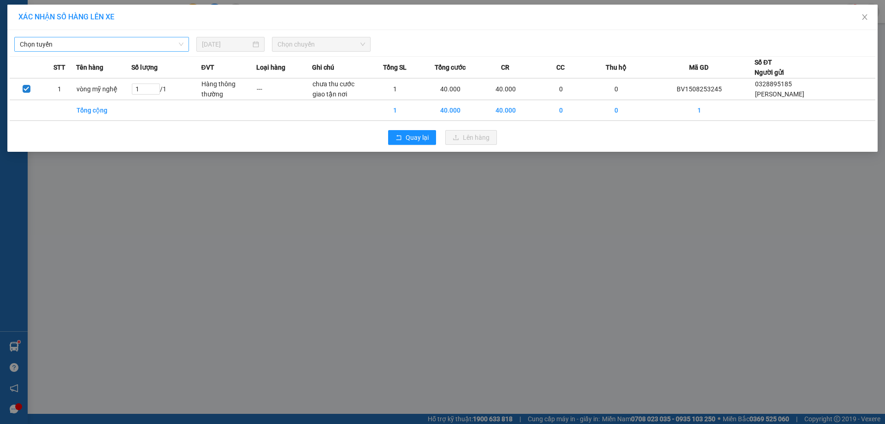
click at [126, 46] on span "Chọn tuyến" at bounding box center [102, 44] width 164 height 14
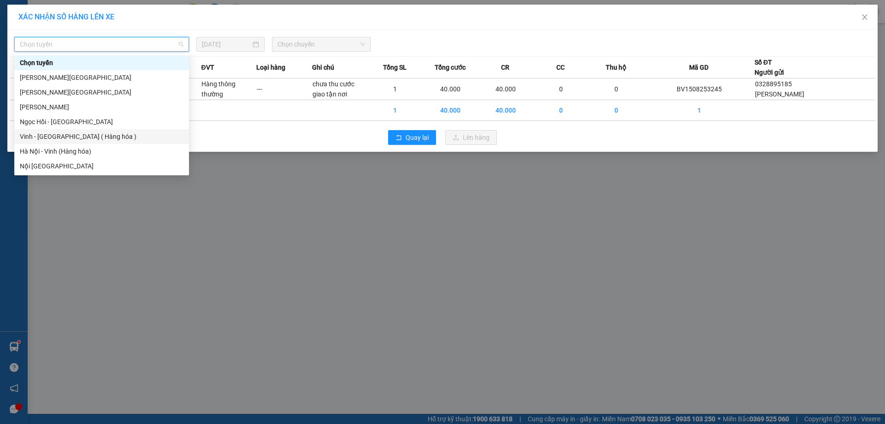
click at [71, 136] on div "Vinh - Hà Nội ( Hàng hóa )" at bounding box center [102, 136] width 164 height 10
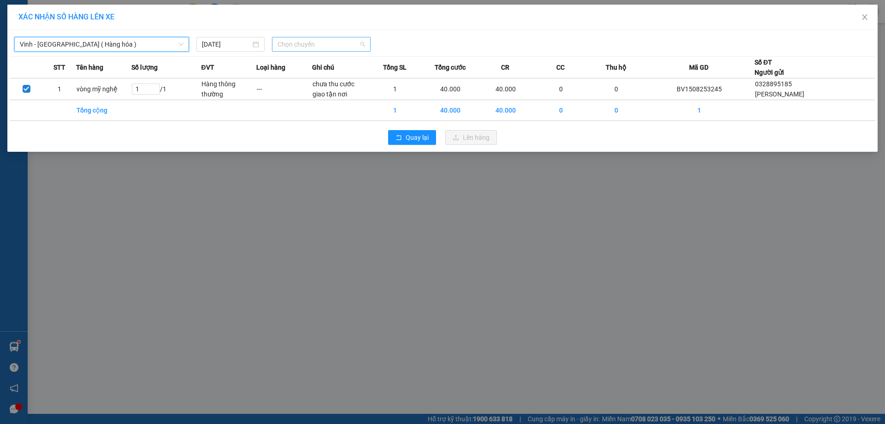
click at [318, 45] on span "Chọn chuyến" at bounding box center [322, 44] width 88 height 14
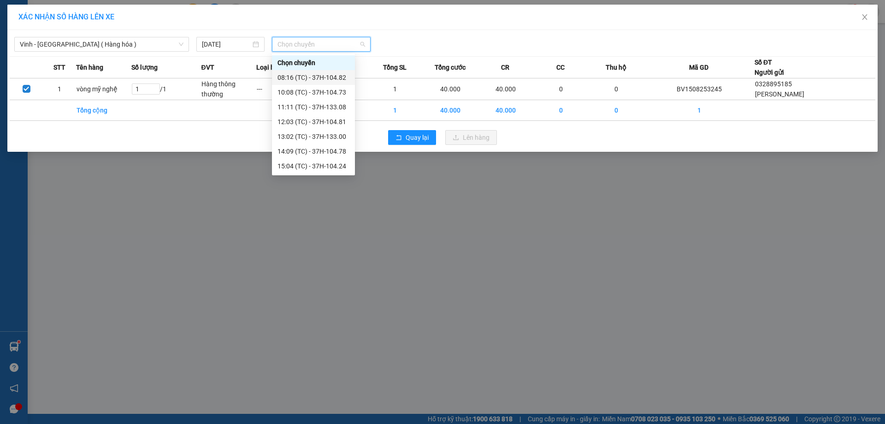
click at [335, 77] on div "08:16 (TC) - 37H-104.82" at bounding box center [314, 77] width 72 height 10
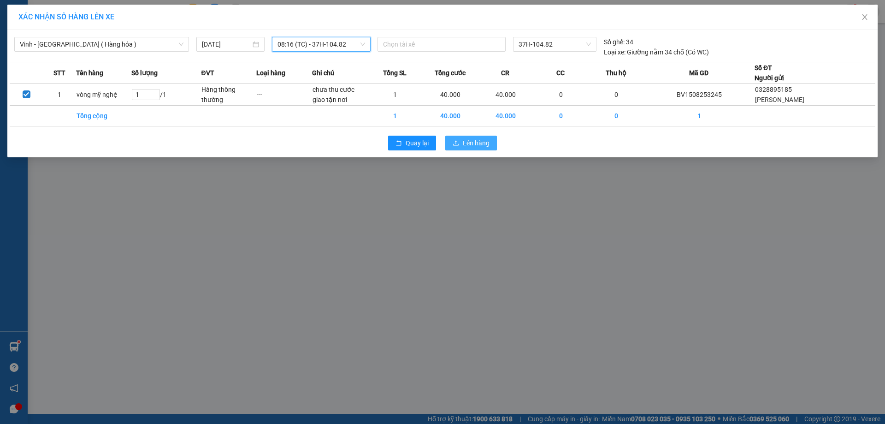
click at [471, 141] on span "Lên hàng" at bounding box center [476, 143] width 27 height 10
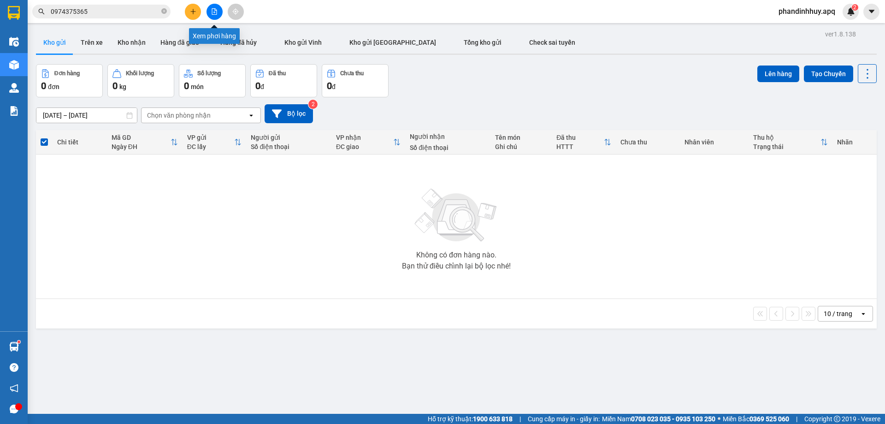
click at [215, 8] on button at bounding box center [215, 12] width 16 height 16
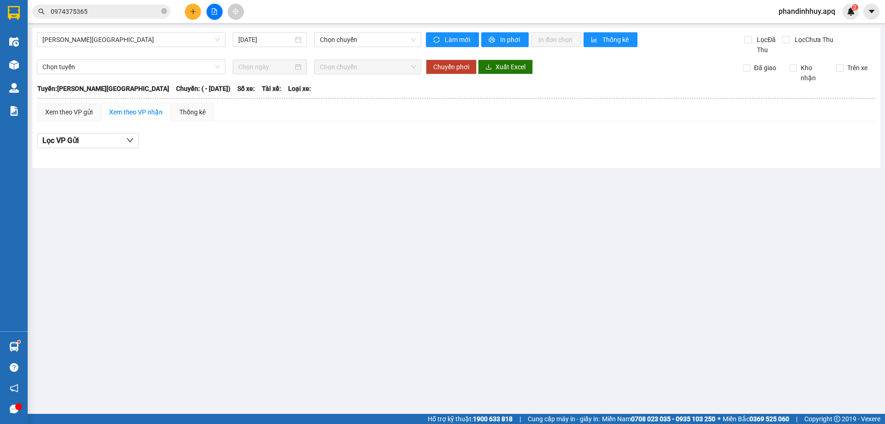
click at [83, 32] on div "Gia Lâm - Mỹ Đình 15/08/2025 Chọn chuyến Làm mới In phơi In đơn chọn Thống kê L…" at bounding box center [456, 98] width 848 height 140
click at [83, 39] on span "Gia Lâm - Mỹ Đình" at bounding box center [130, 40] width 177 height 14
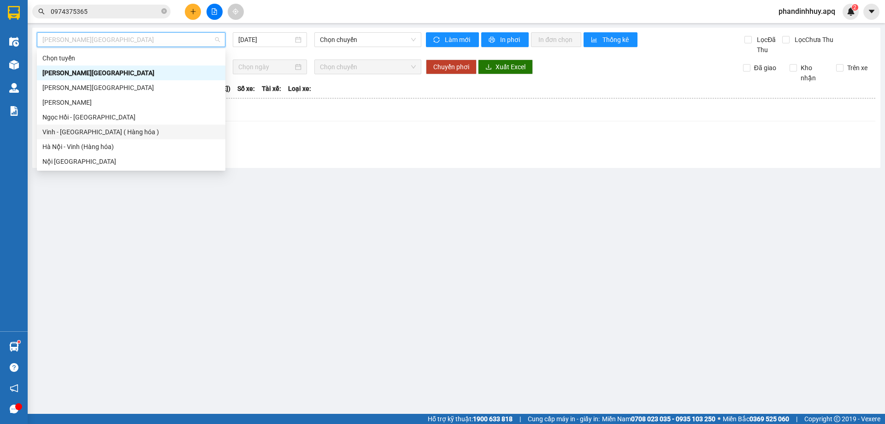
click at [83, 128] on div "Vinh - Hà Nội ( Hàng hóa )" at bounding box center [130, 132] width 177 height 10
type input "15/08/2025"
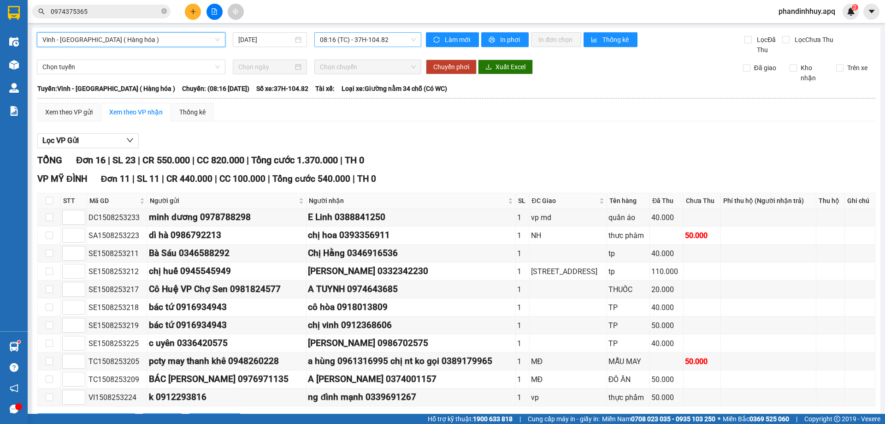
click at [350, 40] on span "08:16 (TC) - 37H-104.82" at bounding box center [368, 40] width 96 height 14
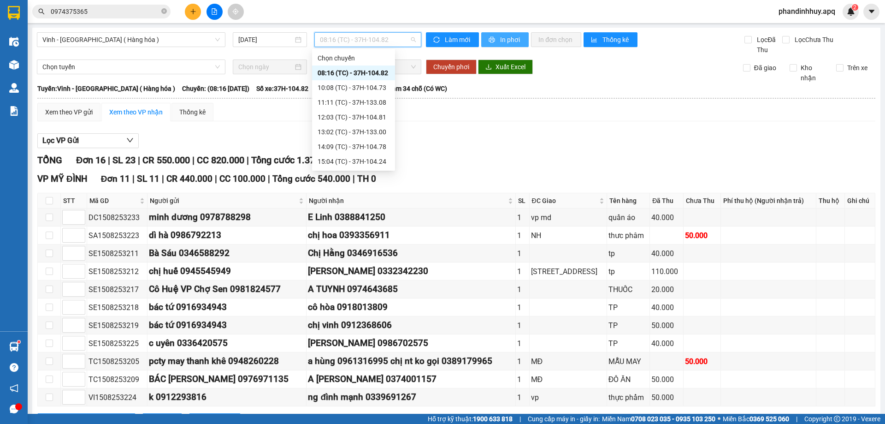
click at [509, 38] on span "In phơi" at bounding box center [510, 40] width 21 height 10
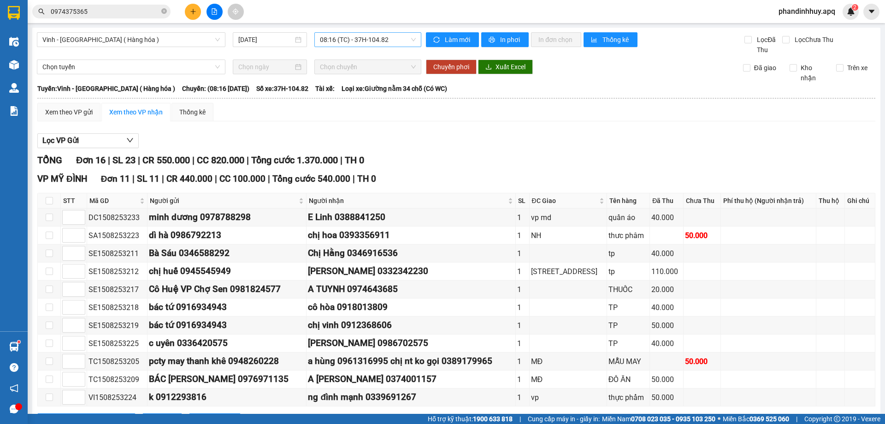
click at [410, 38] on span "08:16 (TC) - 37H-104.82" at bounding box center [368, 40] width 96 height 14
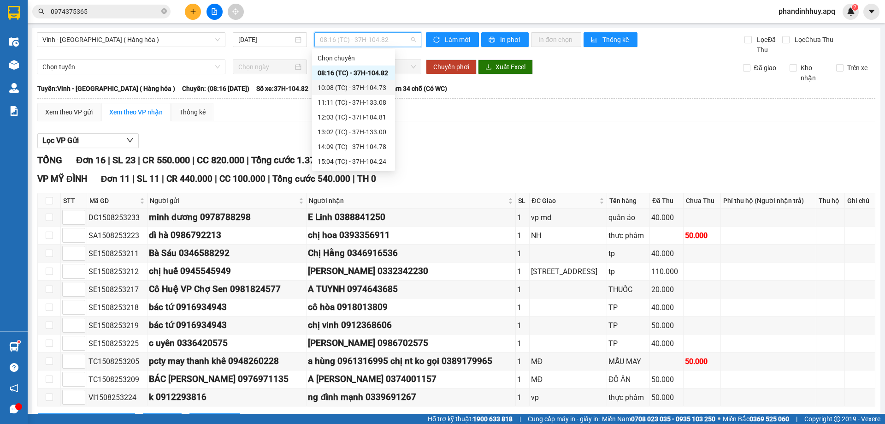
click at [368, 88] on div "10:08 (TC) - 37H-104.73" at bounding box center [354, 88] width 72 height 10
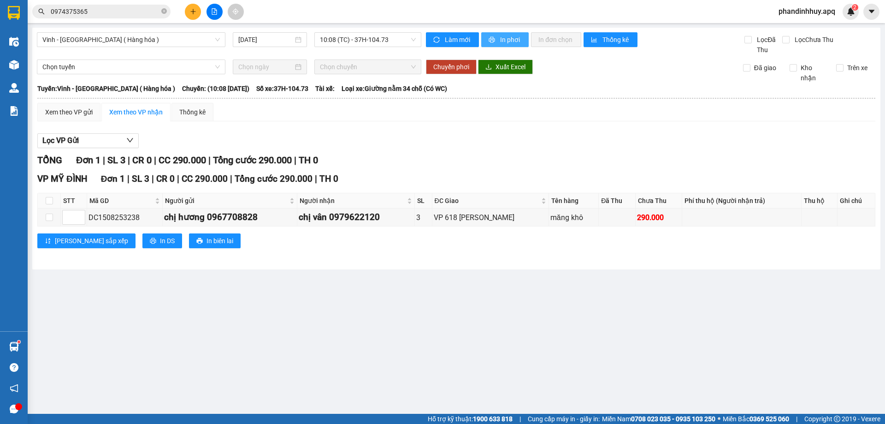
click at [506, 42] on span "In phơi" at bounding box center [510, 40] width 21 height 10
